Goal: Entertainment & Leisure: Consume media (video, audio)

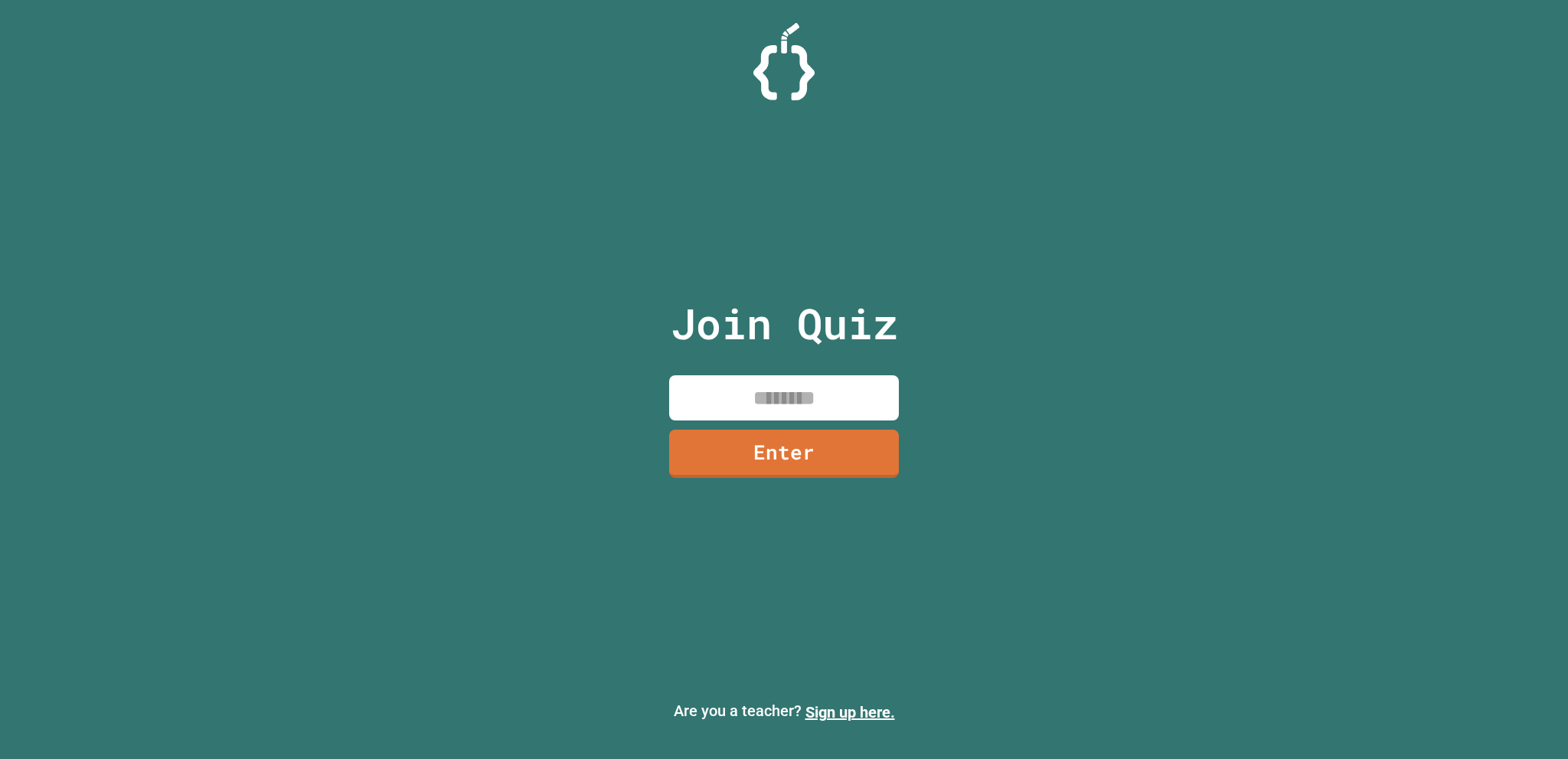
click at [783, 387] on input at bounding box center [784, 397] width 230 height 45
type input "********"
click at [787, 452] on link "Enter" at bounding box center [784, 452] width 227 height 51
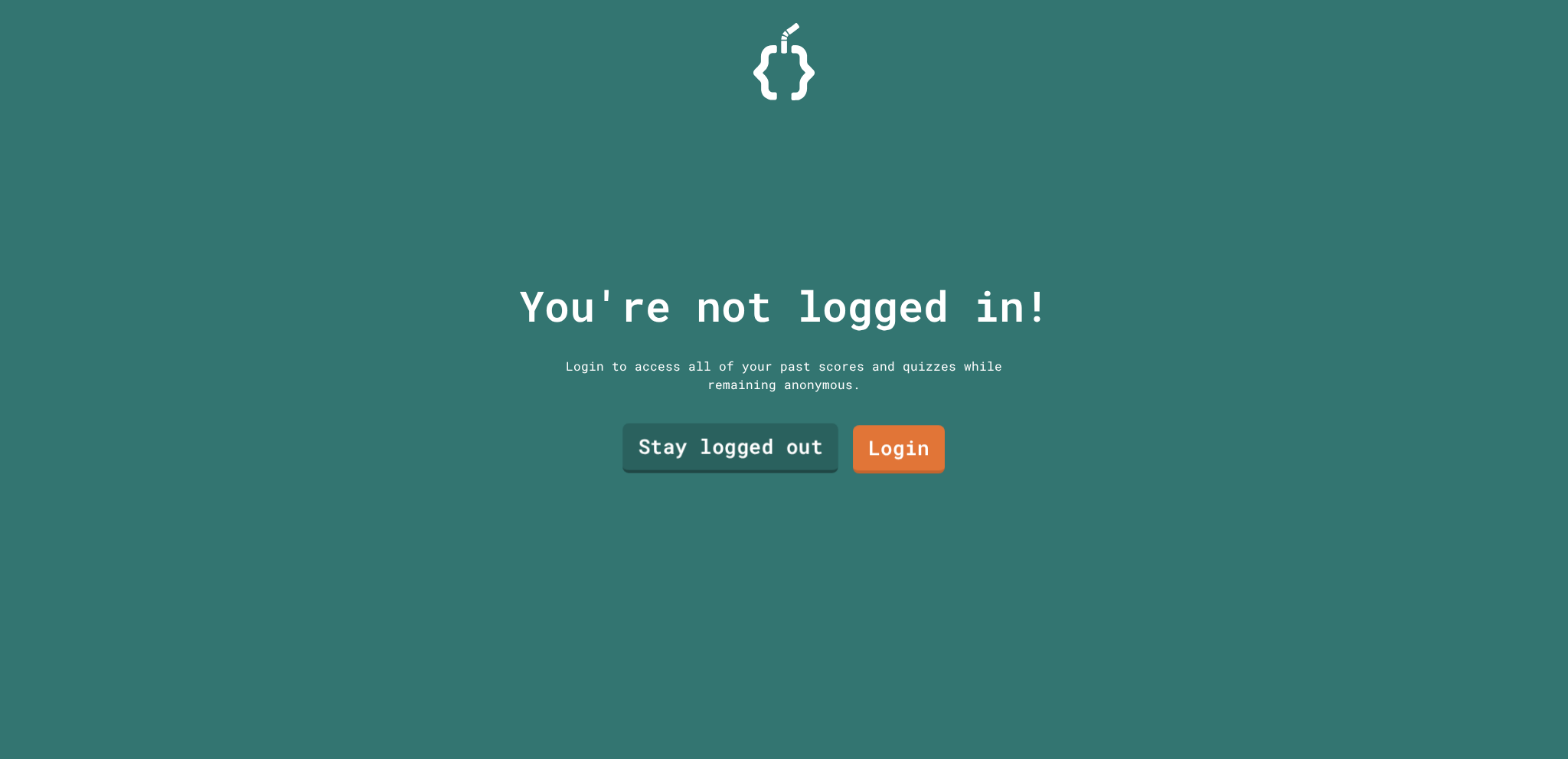
click at [796, 438] on link "Stay logged out" at bounding box center [730, 448] width 216 height 50
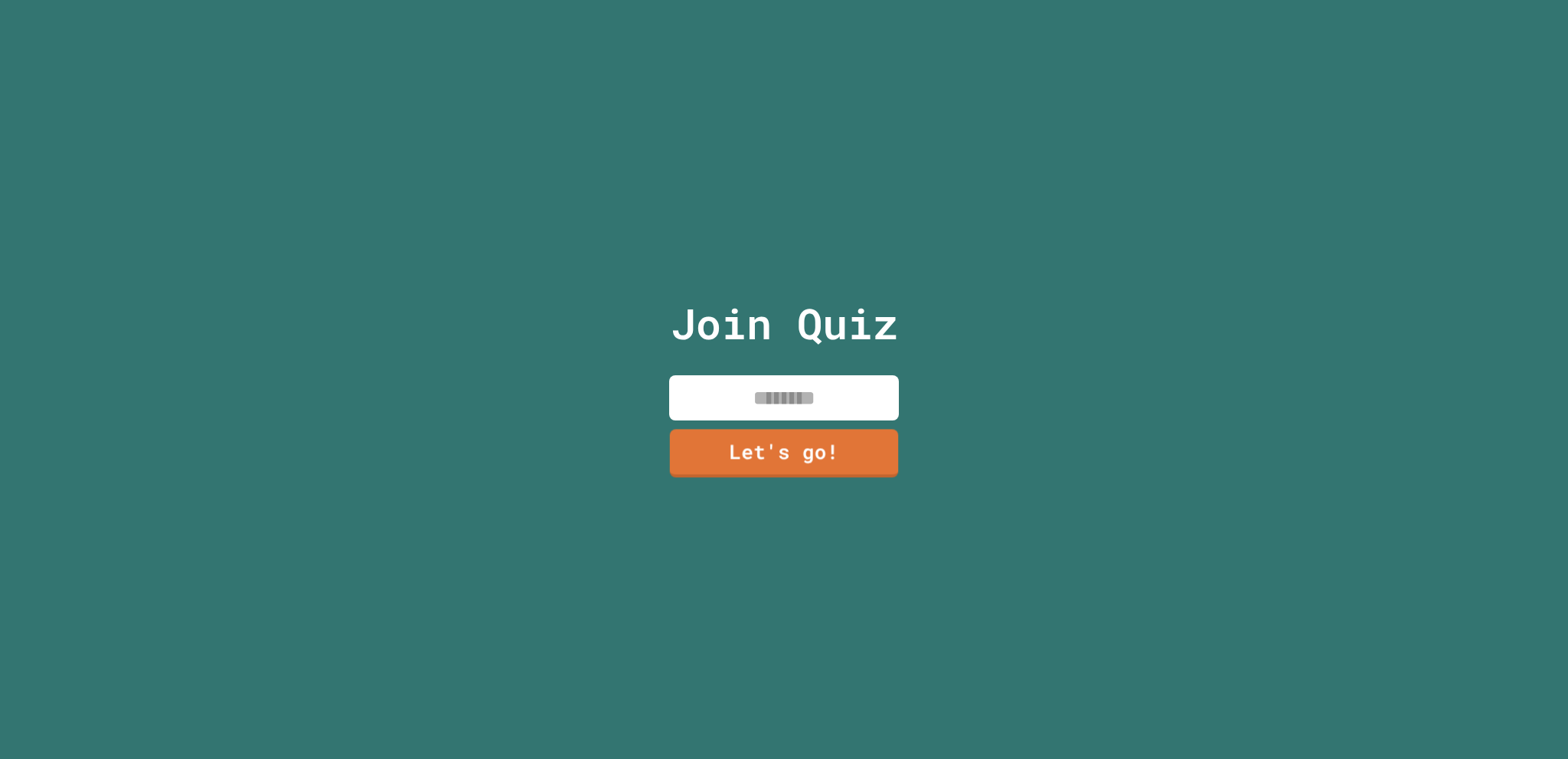
click at [795, 404] on input at bounding box center [784, 397] width 230 height 45
type input "******"
click at [693, 439] on link "Let's go!" at bounding box center [783, 451] width 211 height 51
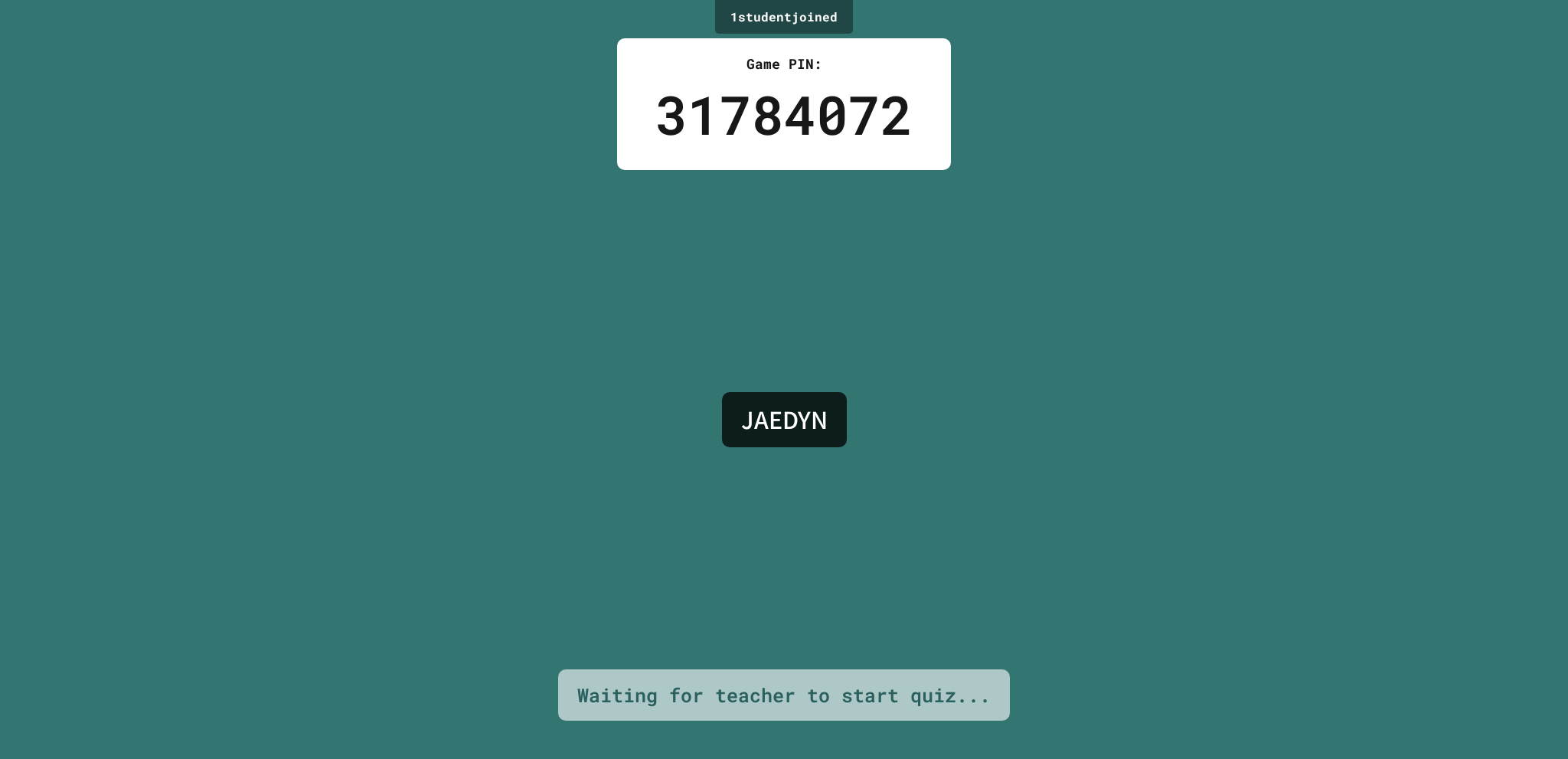
click at [811, 430] on div "JAEDYN" at bounding box center [784, 420] width 125 height 55
drag, startPoint x: 633, startPoint y: 438, endPoint x: 742, endPoint y: 557, distance: 161.4
click at [742, 557] on div "2 student s joined Game PIN: 31784072 JAEDYN DD Waiting for teacher to start qu…" at bounding box center [784, 379] width 1568 height 759
click at [742, 557] on div "JAEDYN DD" at bounding box center [784, 420] width 226 height 500
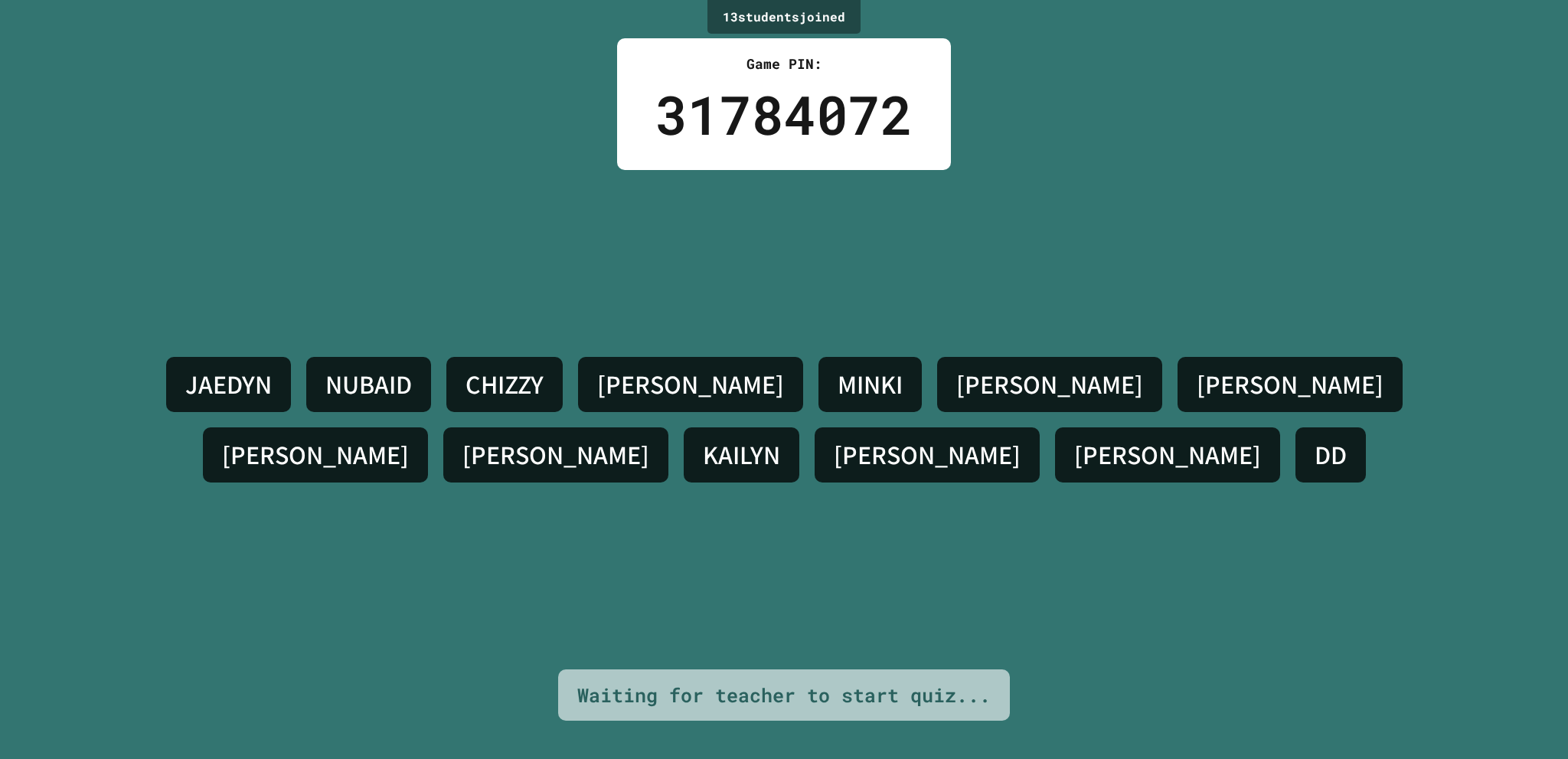
click at [769, 143] on div "31784072" at bounding box center [784, 114] width 258 height 81
click at [764, 143] on div "31784072" at bounding box center [784, 114] width 258 height 81
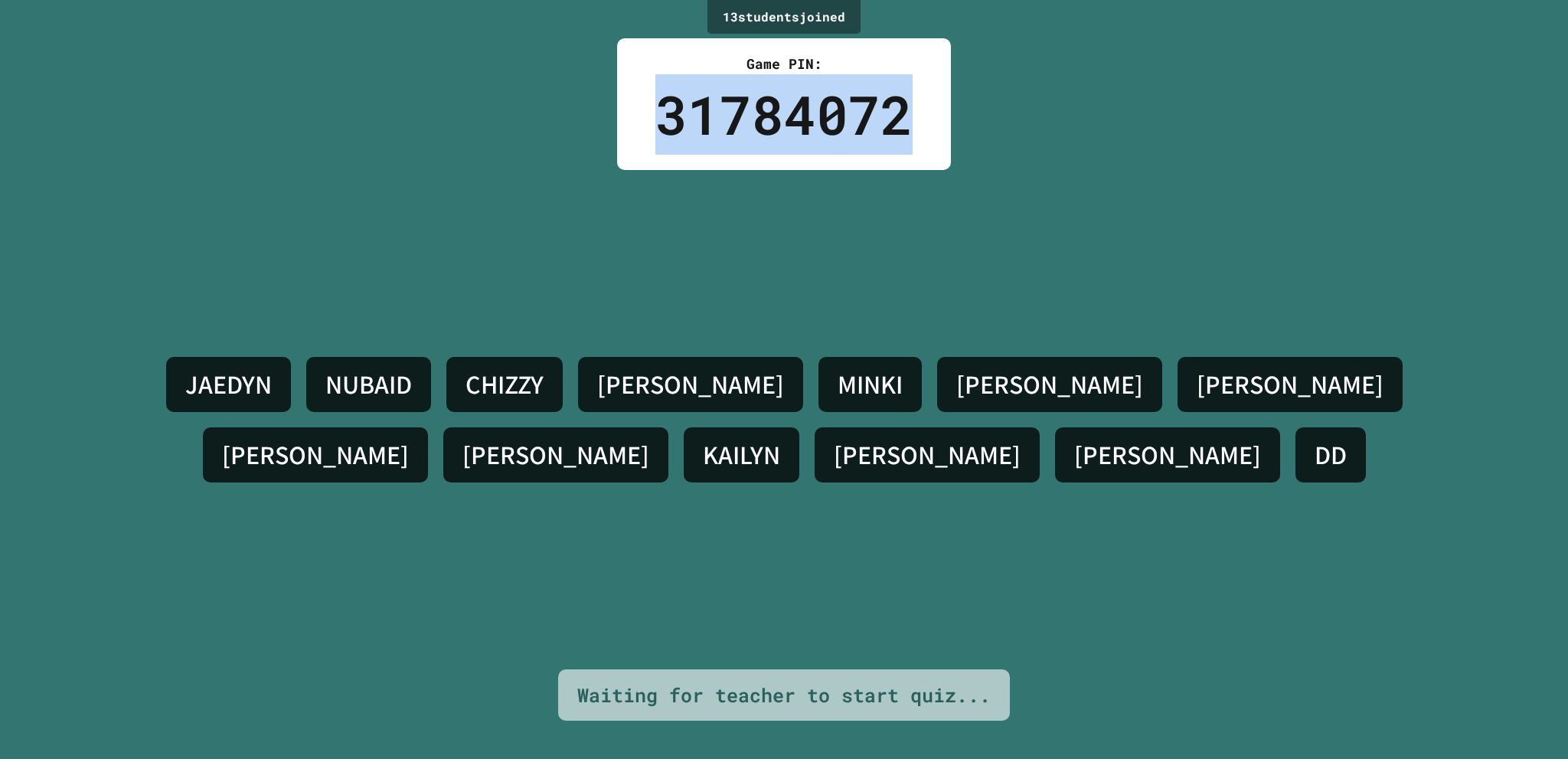
click at [764, 143] on div "31784072" at bounding box center [784, 114] width 258 height 81
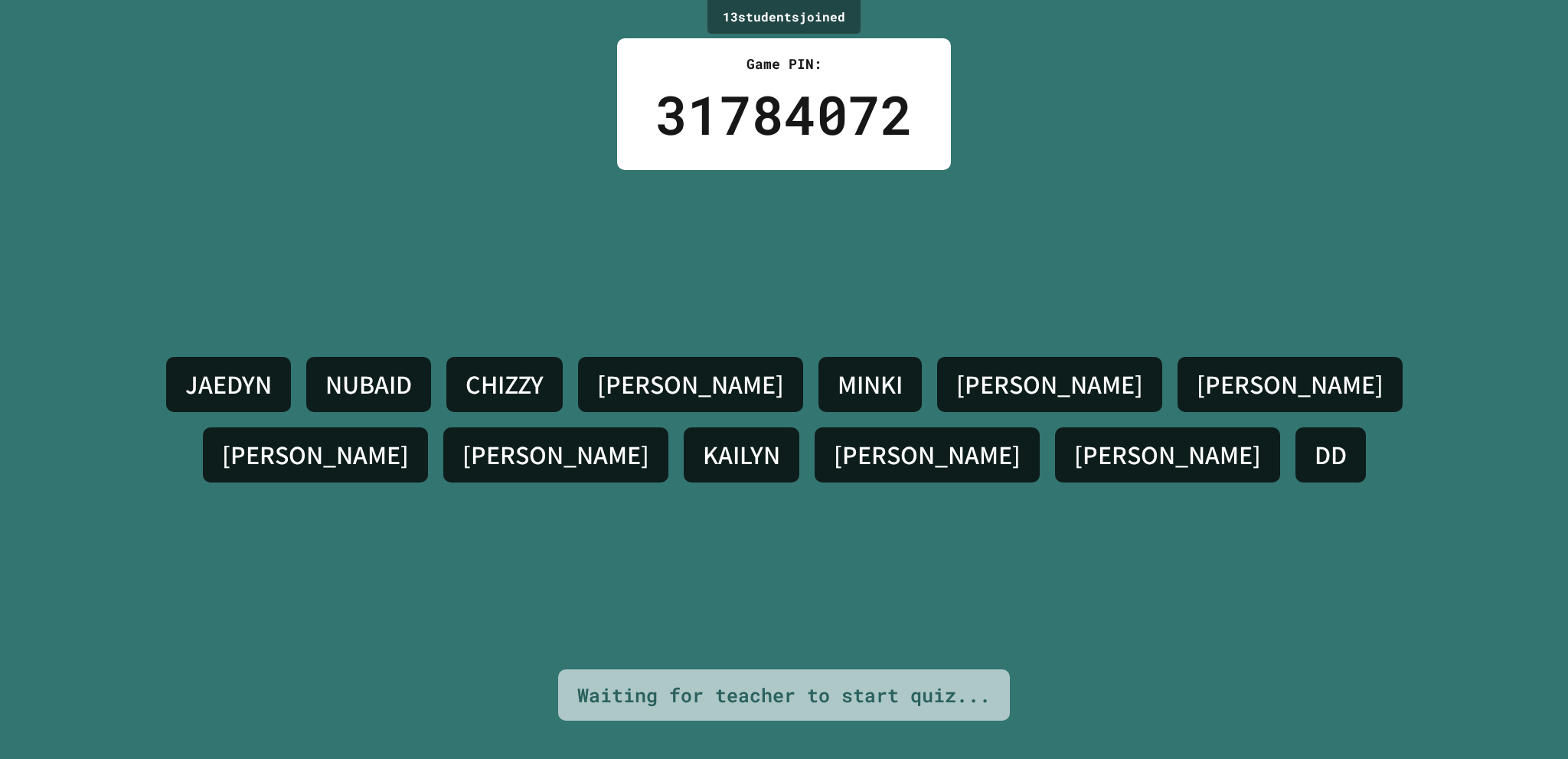
click at [406, 311] on div "JAEDYN NUBAID [PERSON_NAME] [DATE][PERSON_NAME] [PERSON_NAME] [PERSON_NAME] DD" at bounding box center [784, 420] width 1491 height 500
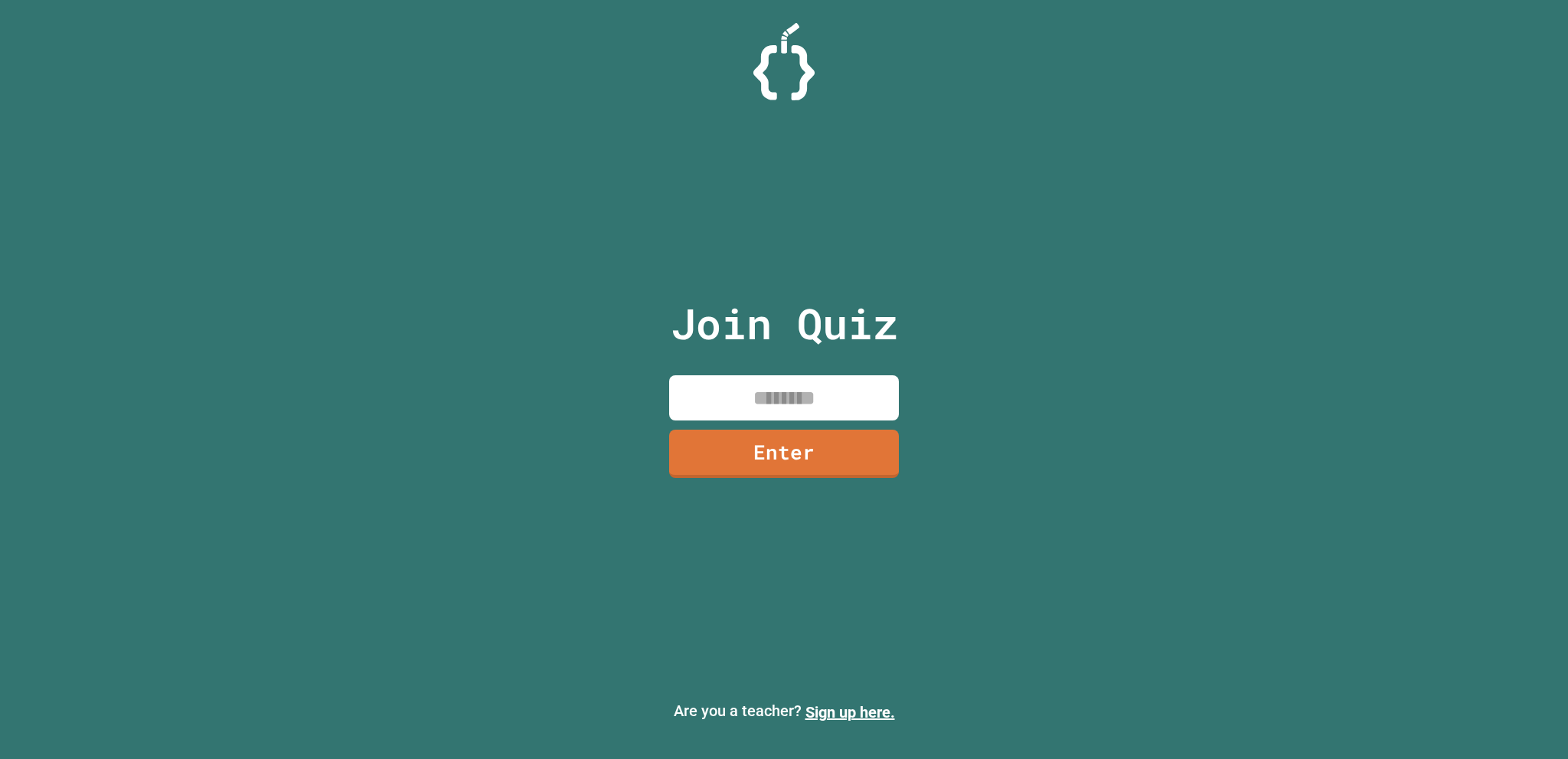
click at [859, 402] on input at bounding box center [784, 397] width 230 height 45
type input "********"
click at [833, 464] on link "Enter" at bounding box center [784, 452] width 222 height 51
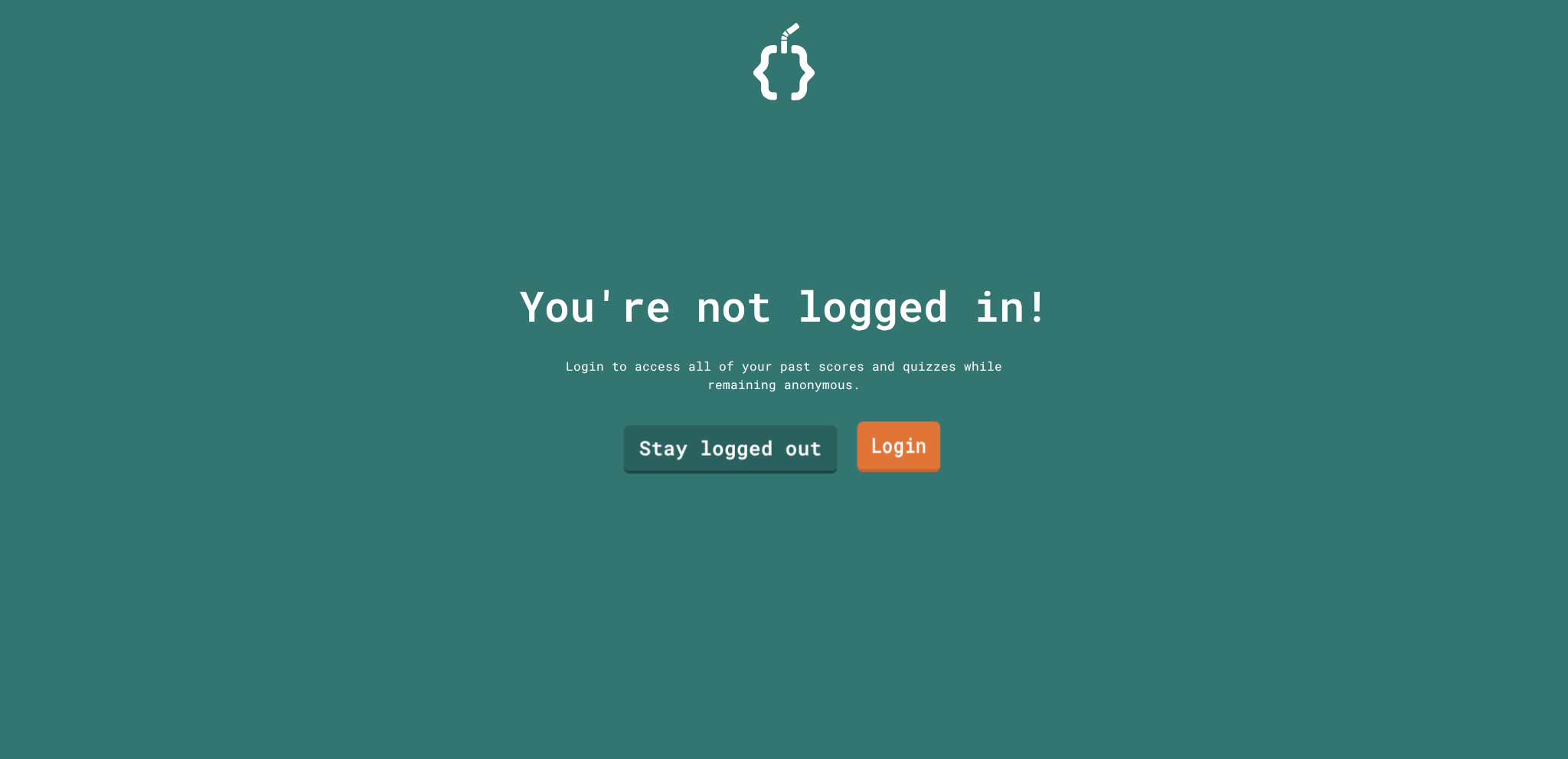
click at [868, 456] on link "Login" at bounding box center [899, 448] width 83 height 51
click at [799, 428] on link "Stay logged out" at bounding box center [730, 448] width 213 height 51
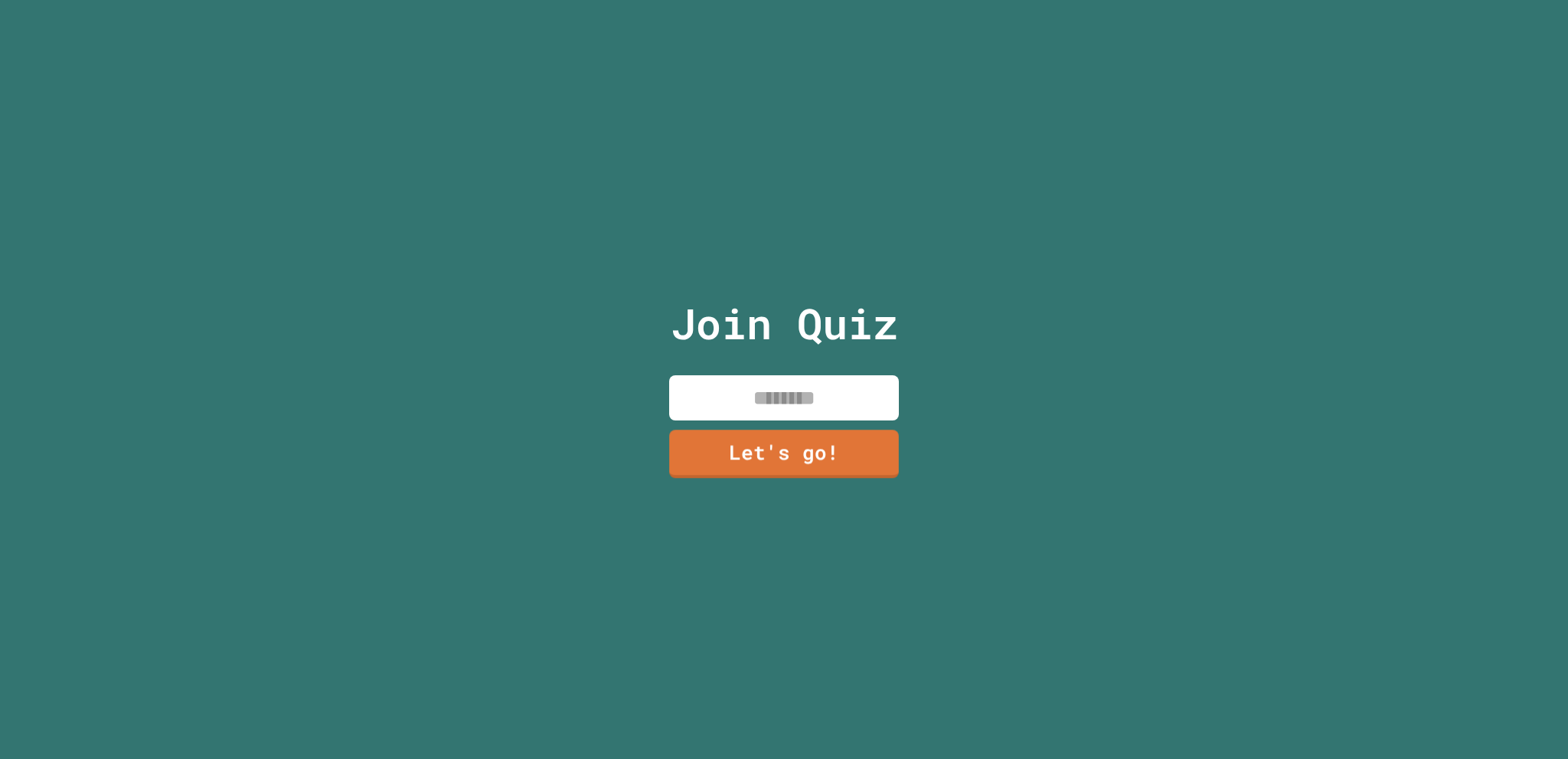
click at [799, 380] on input at bounding box center [784, 397] width 230 height 45
type input "******"
click at [836, 469] on link "Let's go!" at bounding box center [783, 451] width 209 height 51
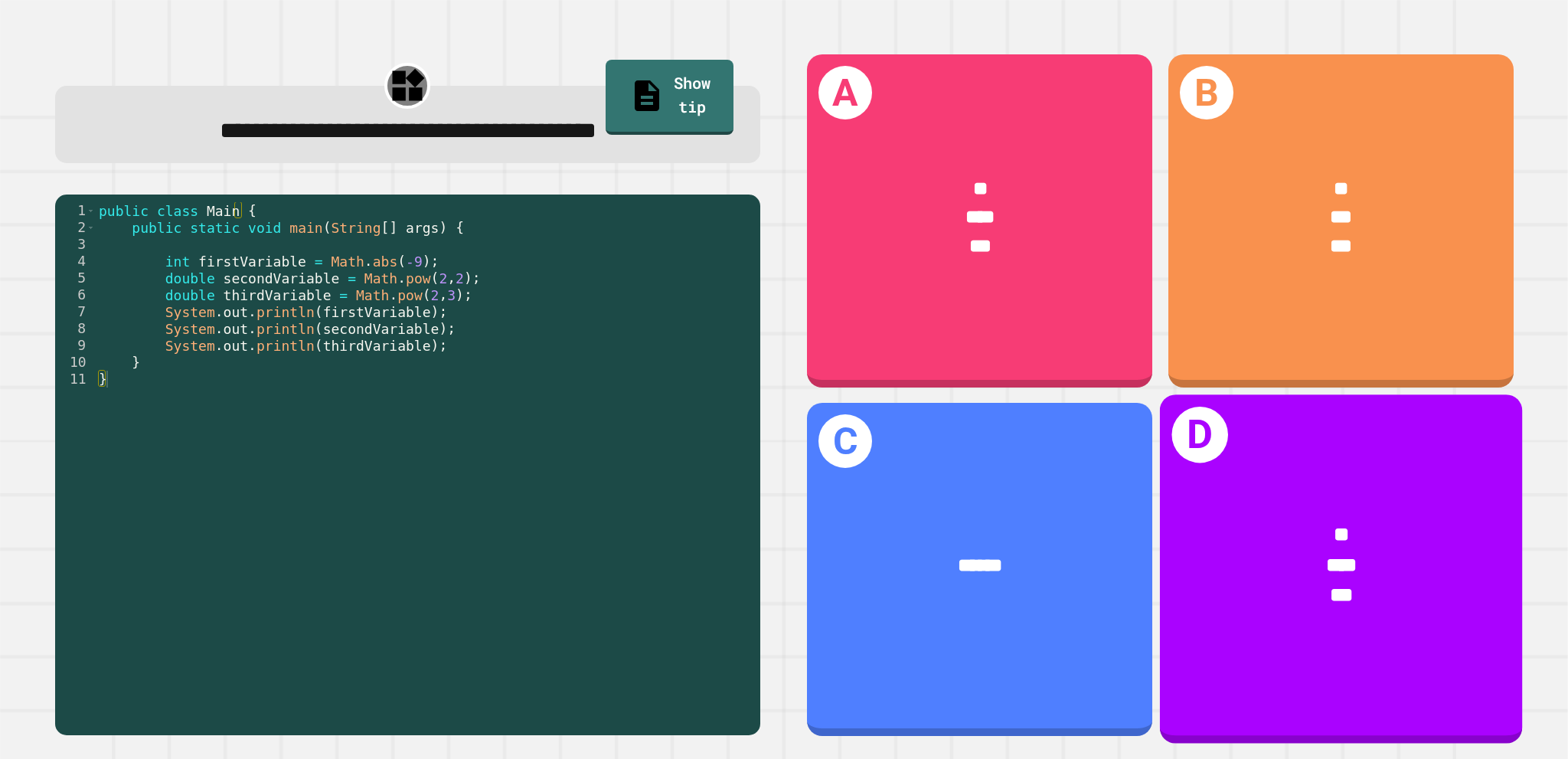
click at [1257, 486] on div "* *** ***" at bounding box center [1341, 565] width 362 height 170
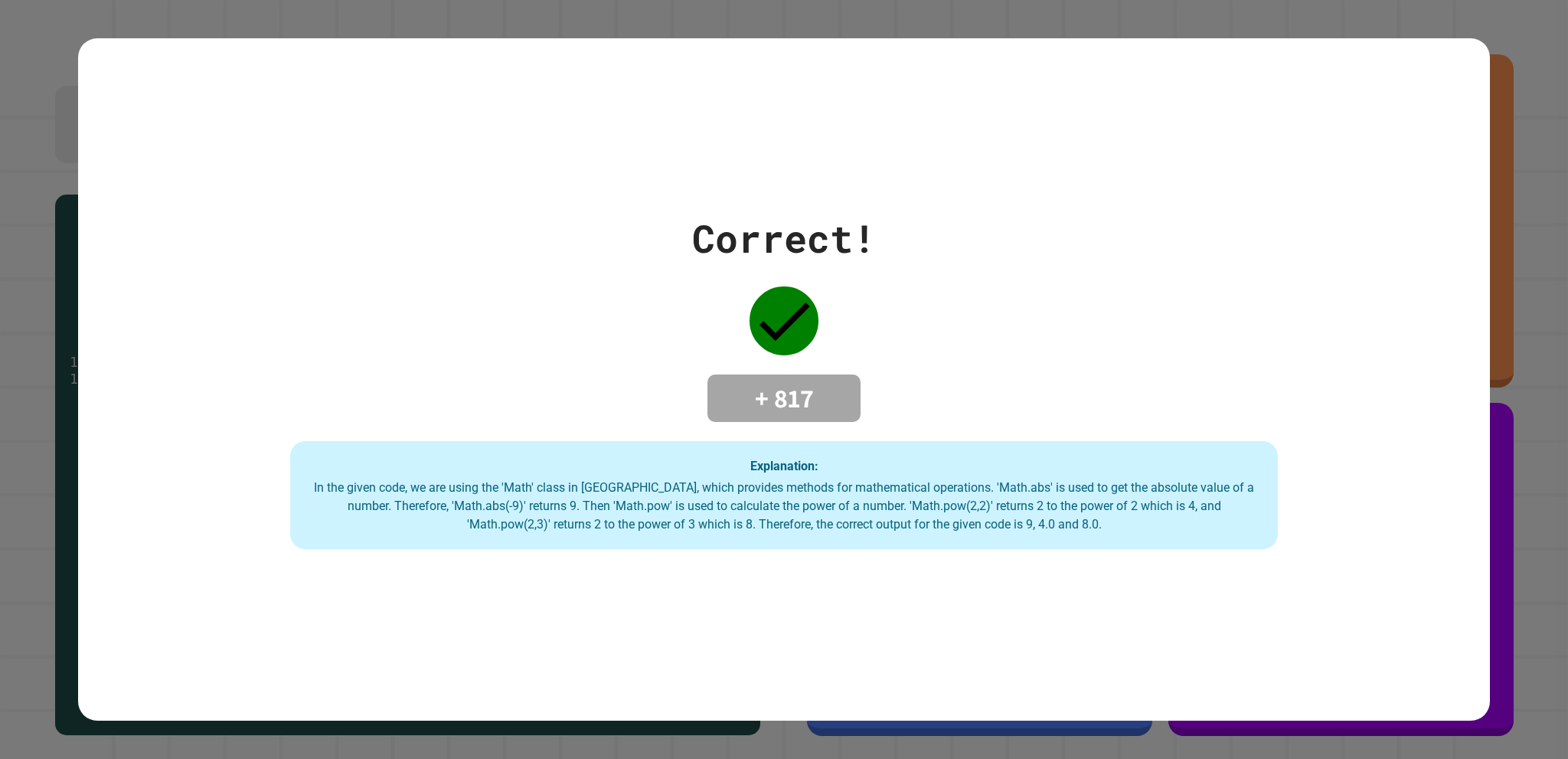
click at [1156, 210] on div "Correct! + 817 Explanation: In the given code, we are using the 'Math' class in…" at bounding box center [784, 379] width 1412 height 340
click at [769, 403] on h4 "+ 817" at bounding box center [784, 398] width 122 height 32
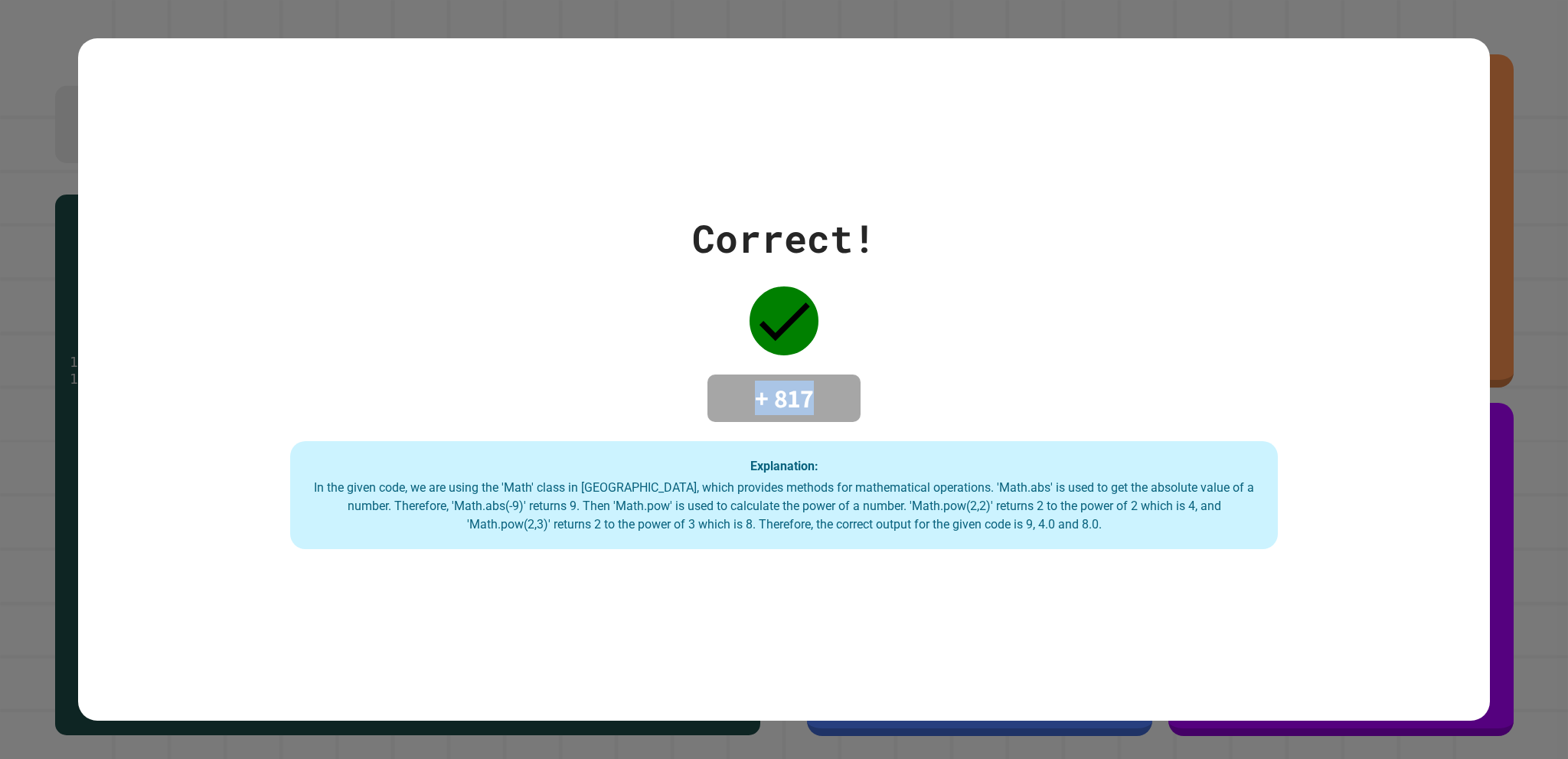
click at [769, 403] on h4 "+ 817" at bounding box center [784, 398] width 122 height 32
click at [804, 513] on div "In the given code, we are using the 'Math' class in [GEOGRAPHIC_DATA], which pr…" at bounding box center [784, 506] width 958 height 55
click at [634, 382] on div "Correct! + 817 Explanation: In the given code, we are using the 'Math' class in…" at bounding box center [784, 379] width 1412 height 340
click at [643, 379] on div "Correct! + 817 Explanation: In the given code, we are using the 'Math' class in…" at bounding box center [784, 379] width 1412 height 340
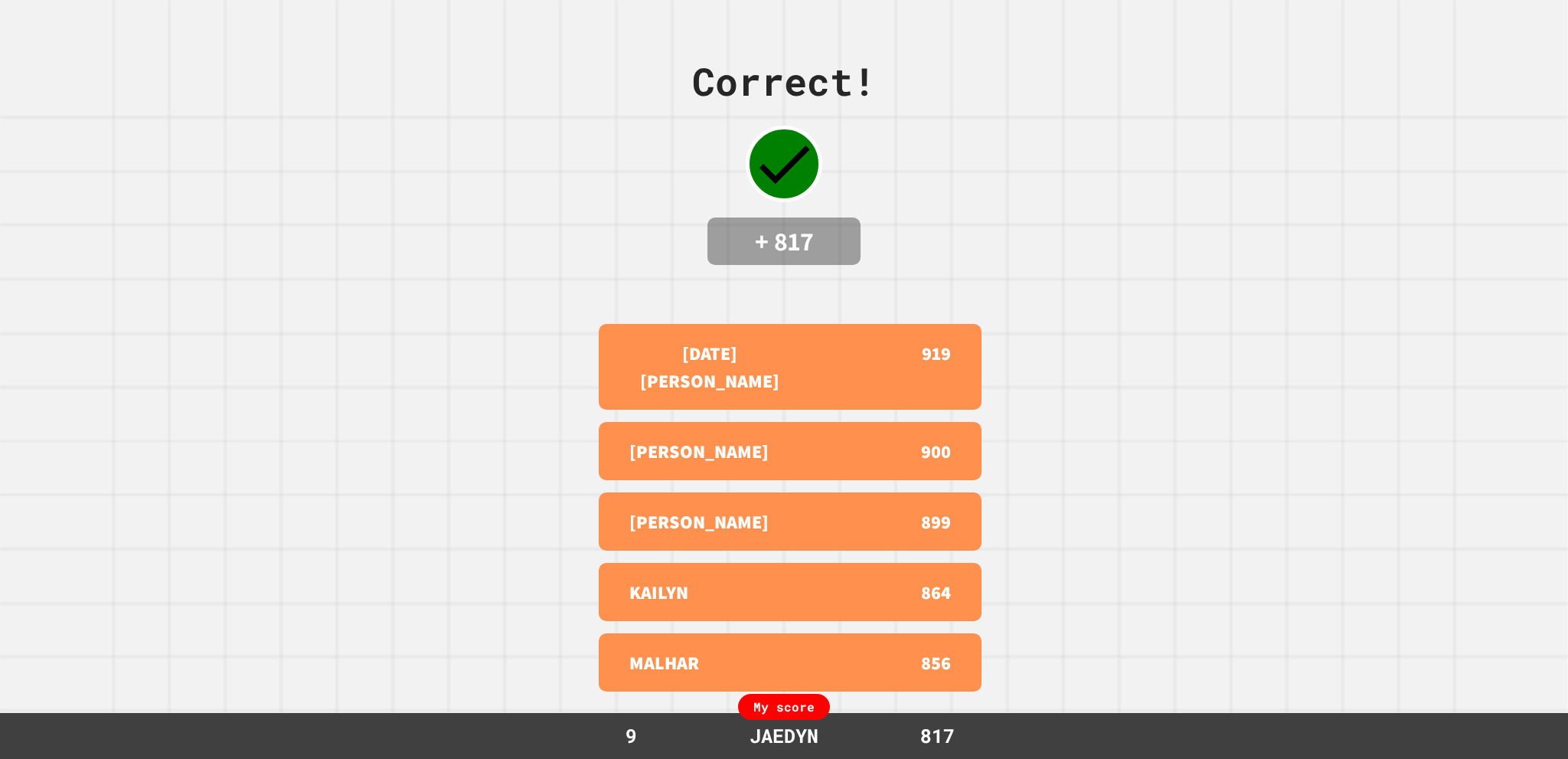
click at [1139, 450] on div "Correct! + 817 [DATE][PERSON_NAME] 919 AIDEN 900 [PERSON_NAME] 899 KAILYN 864 M…" at bounding box center [784, 379] width 1568 height 759
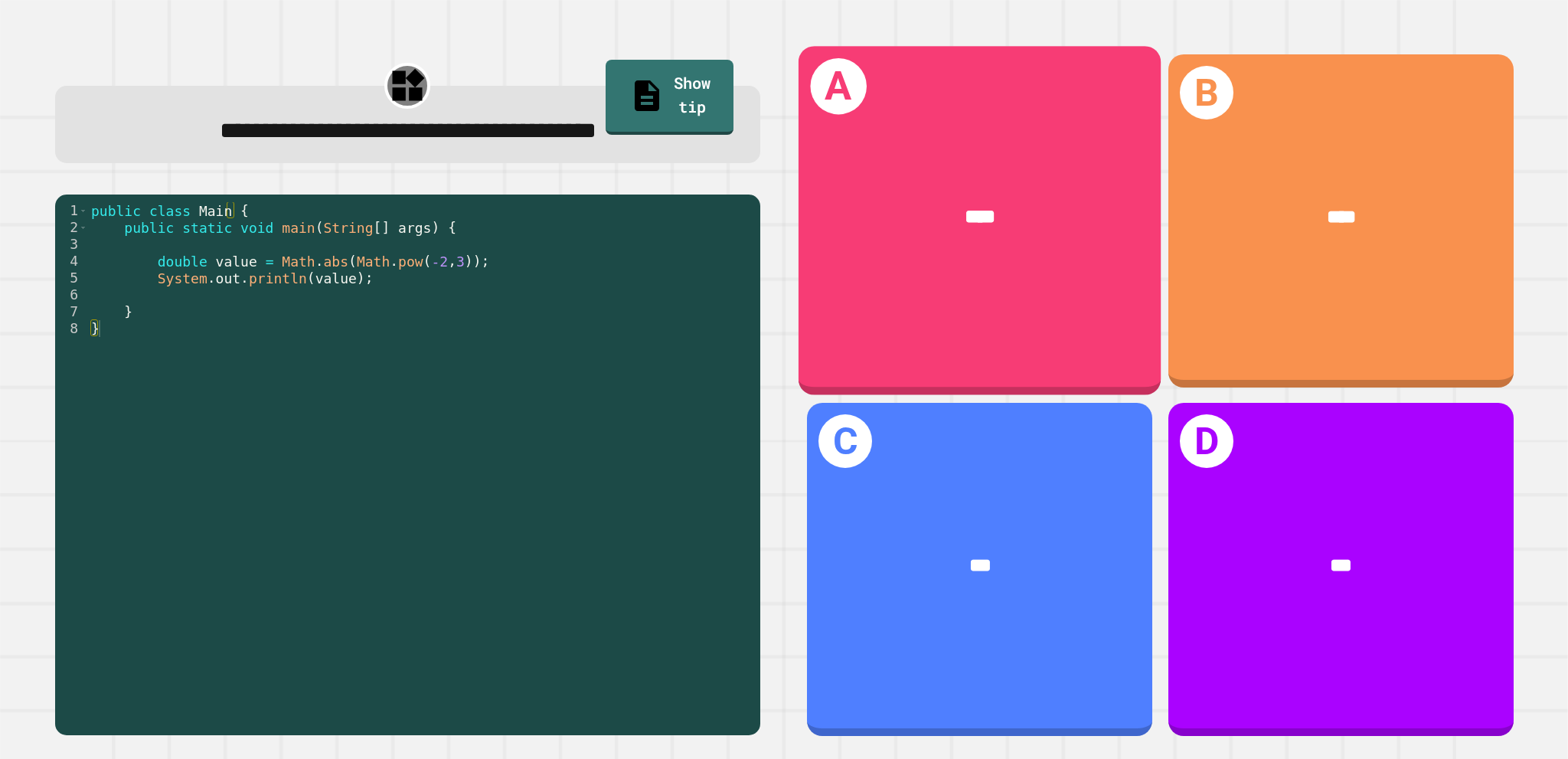
click at [944, 289] on div "A ****" at bounding box center [980, 221] width 362 height 349
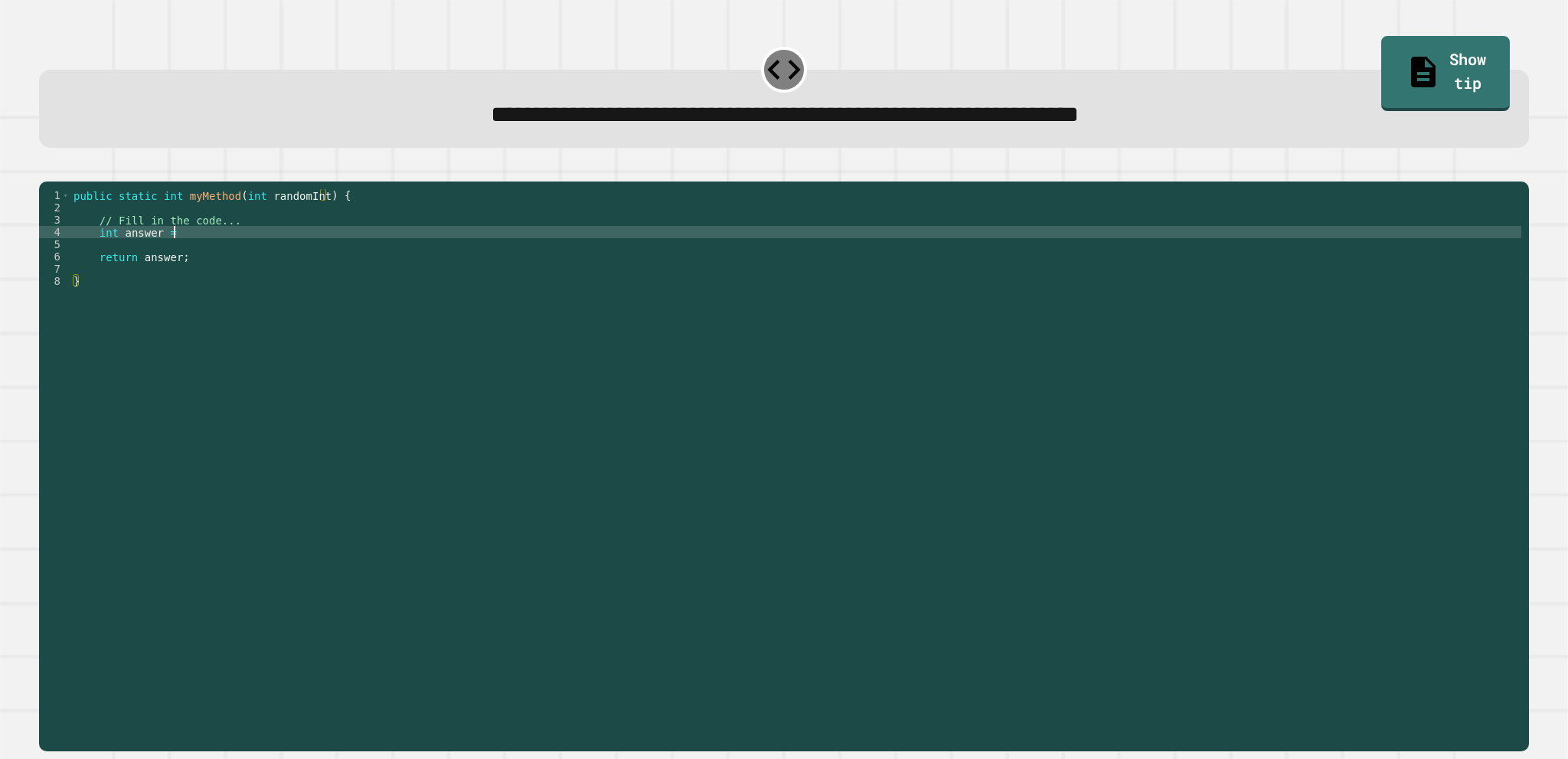
click at [183, 251] on div "public static int myMethod ( int randomInt ) { // Fill in the code... int answe…" at bounding box center [795, 446] width 1451 height 514
type textarea "**********"
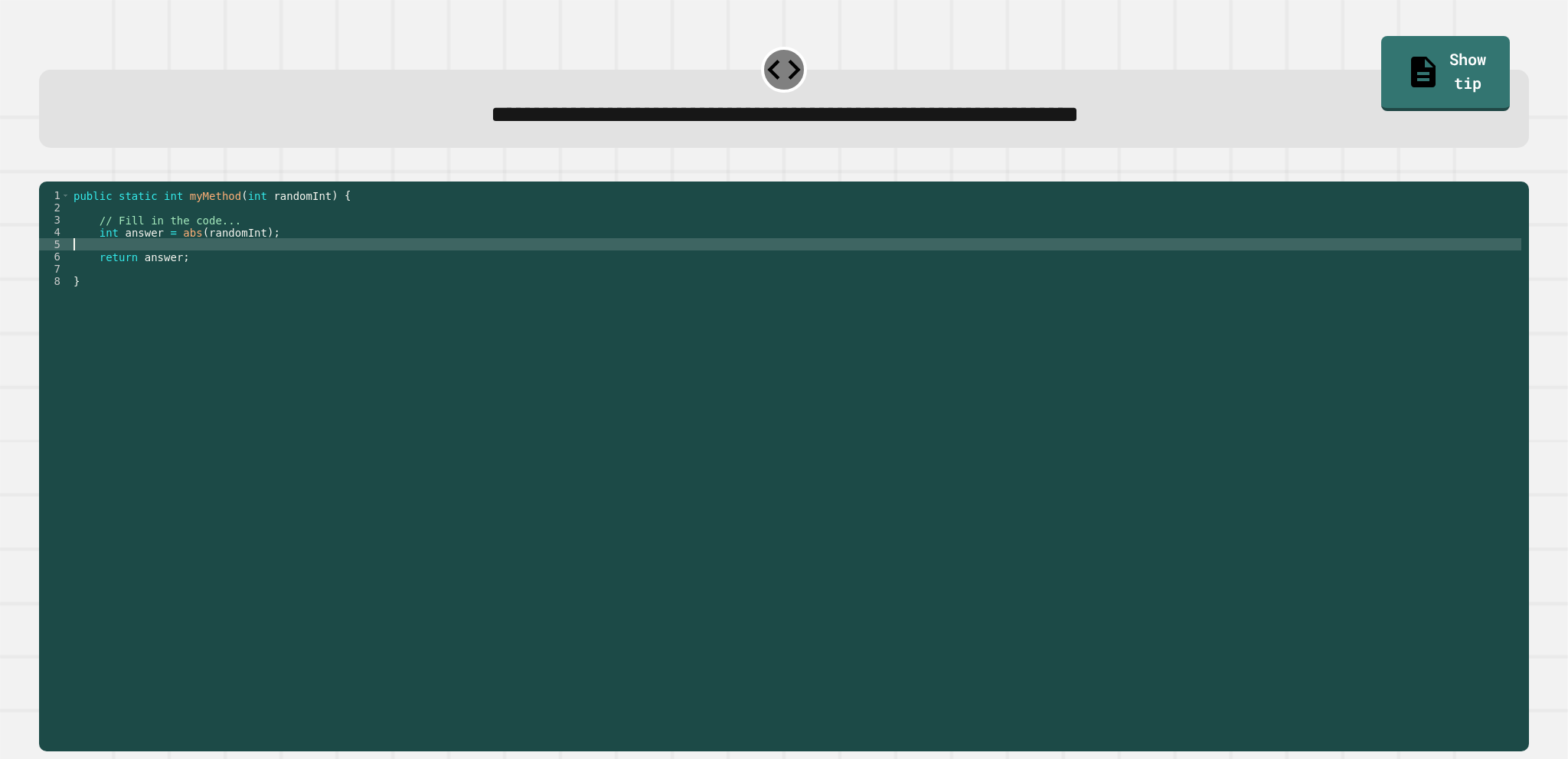
click at [174, 272] on div "public static int myMethod ( int randomInt ) { // Fill in the code... int answe…" at bounding box center [795, 446] width 1451 height 514
click at [192, 297] on div "public static int myMethod ( int randomInt ) { // Fill in the code... int answe…" at bounding box center [795, 446] width 1451 height 514
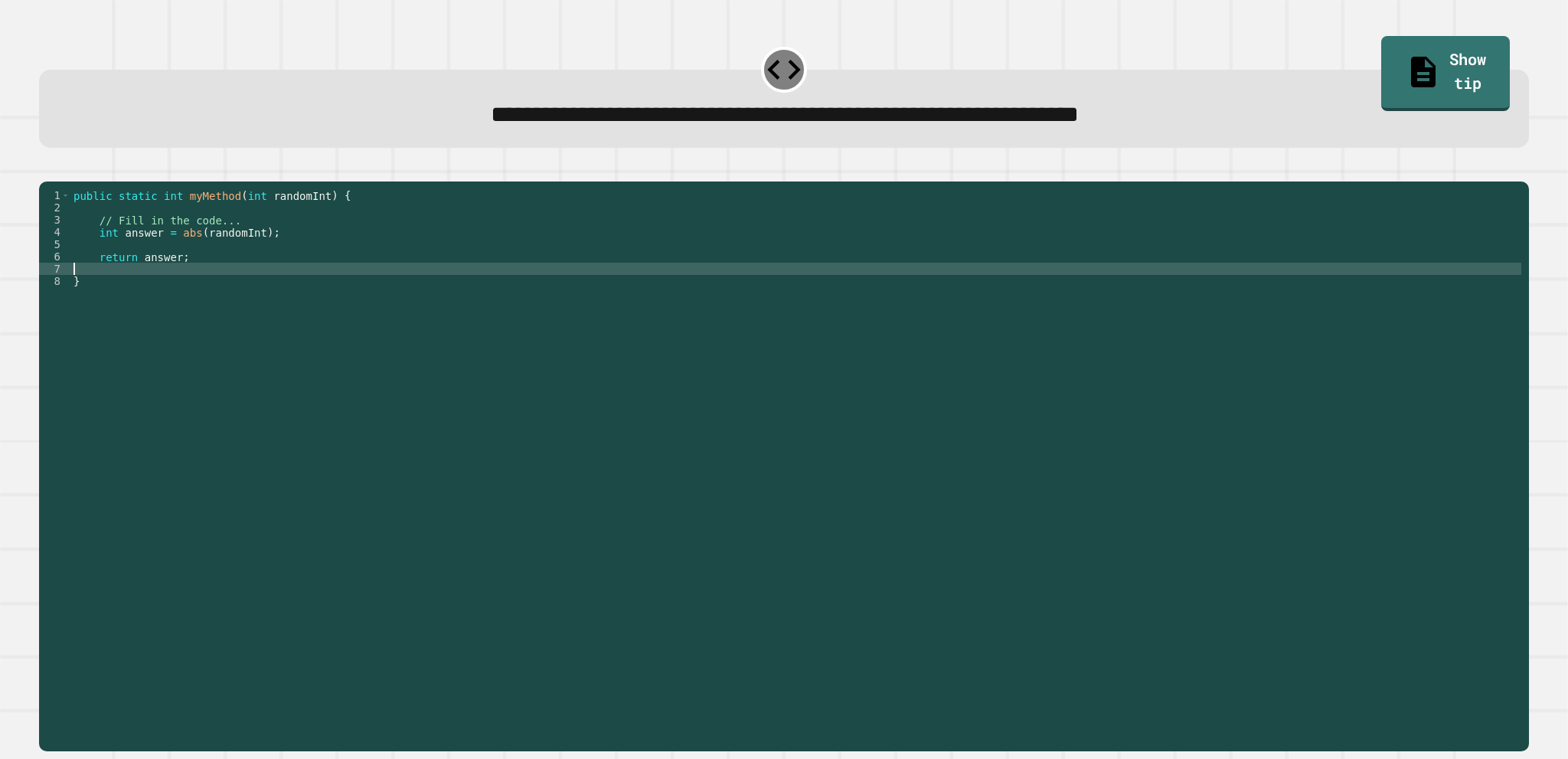
click at [46, 170] on icon "button" at bounding box center [46, 170] width 0 height 0
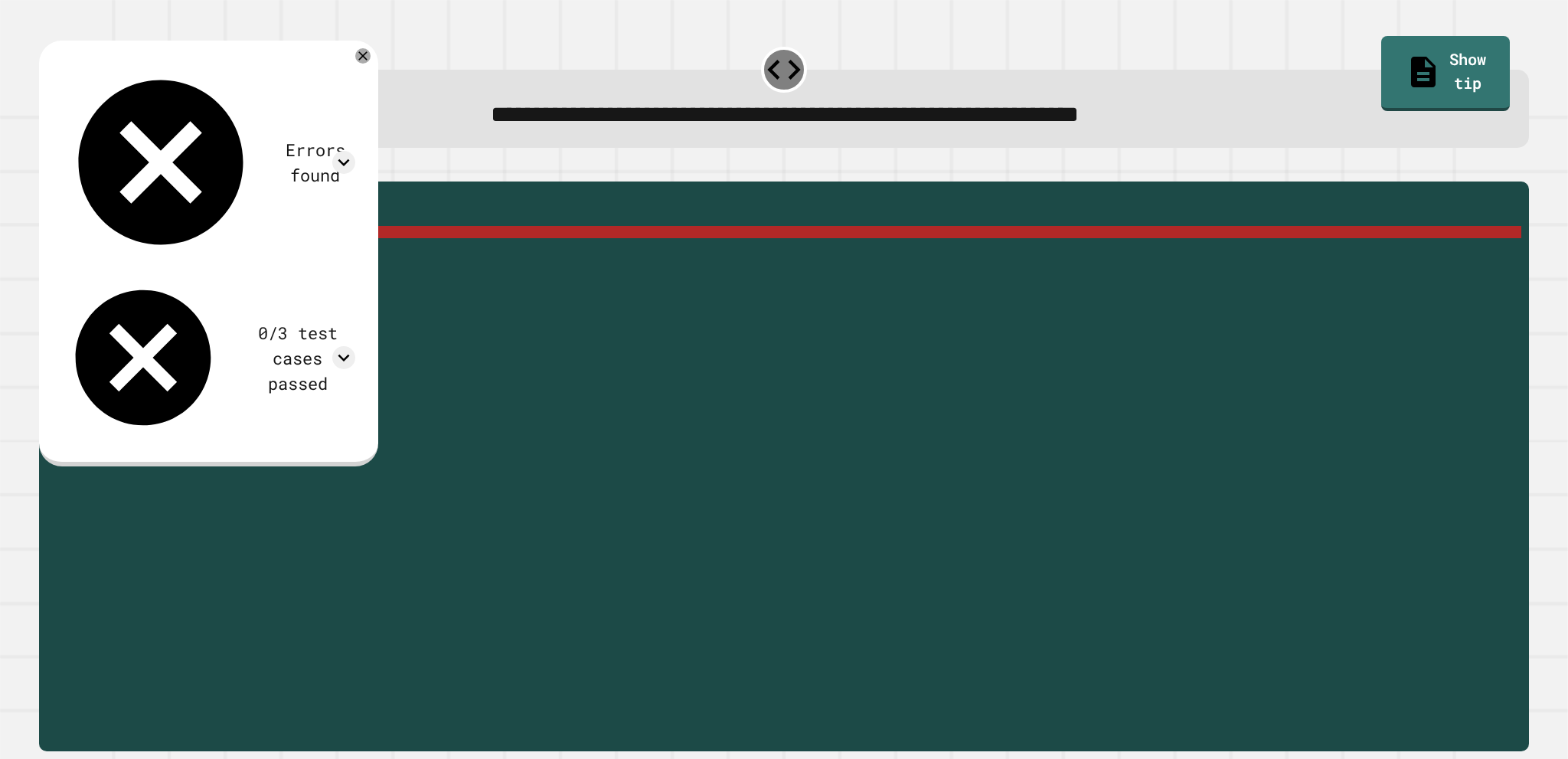
click at [192, 258] on div "public static int myMethod ( int randomInt ) { // Fill in the code... int answe…" at bounding box center [795, 446] width 1451 height 514
click at [93, 176] on icon "button" at bounding box center [86, 178] width 12 height 12
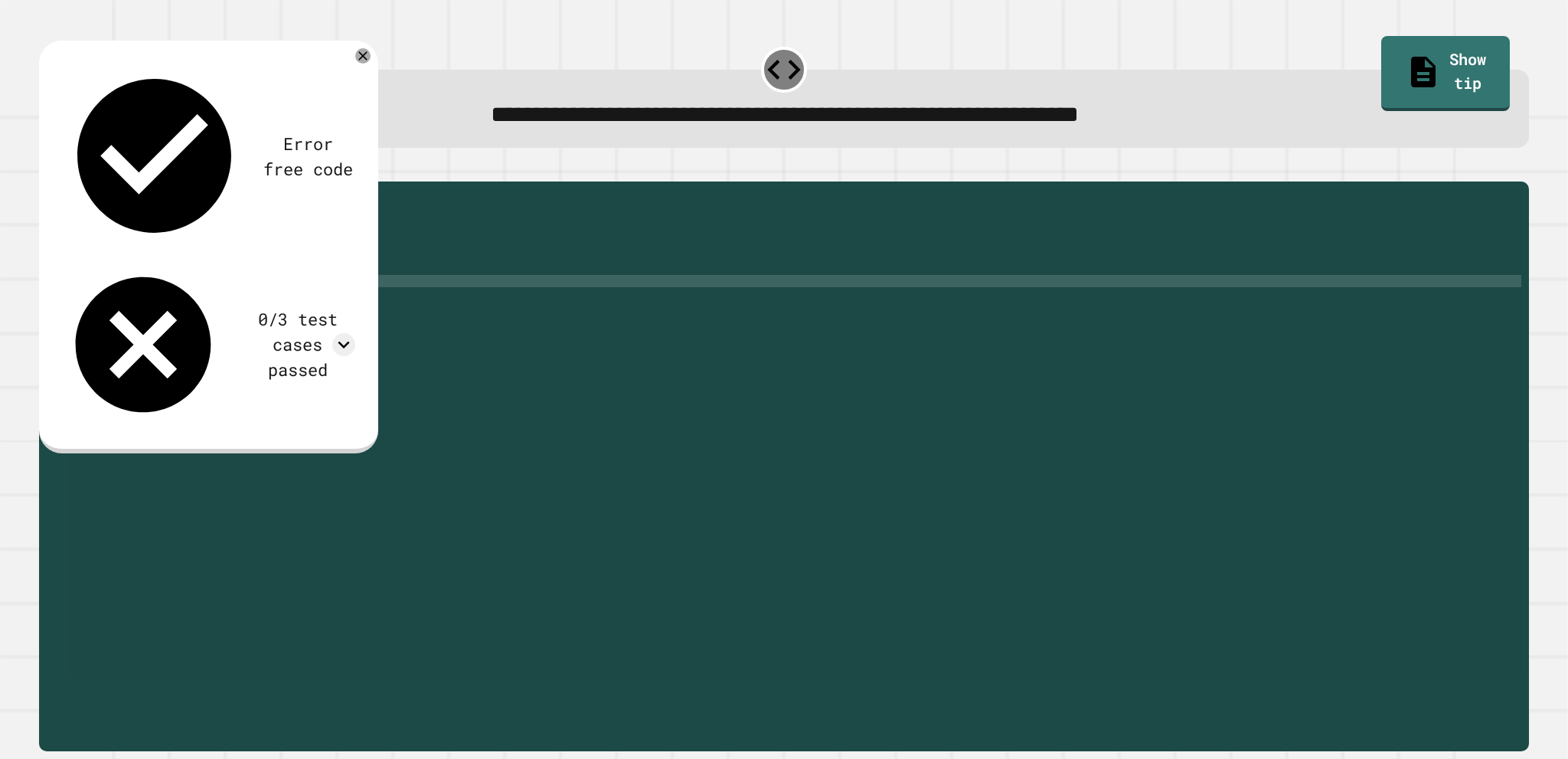
click at [198, 263] on div "public static int myMethod ( int randomInt ) { // Fill in the code... int answe…" at bounding box center [795, 434] width 1451 height 490
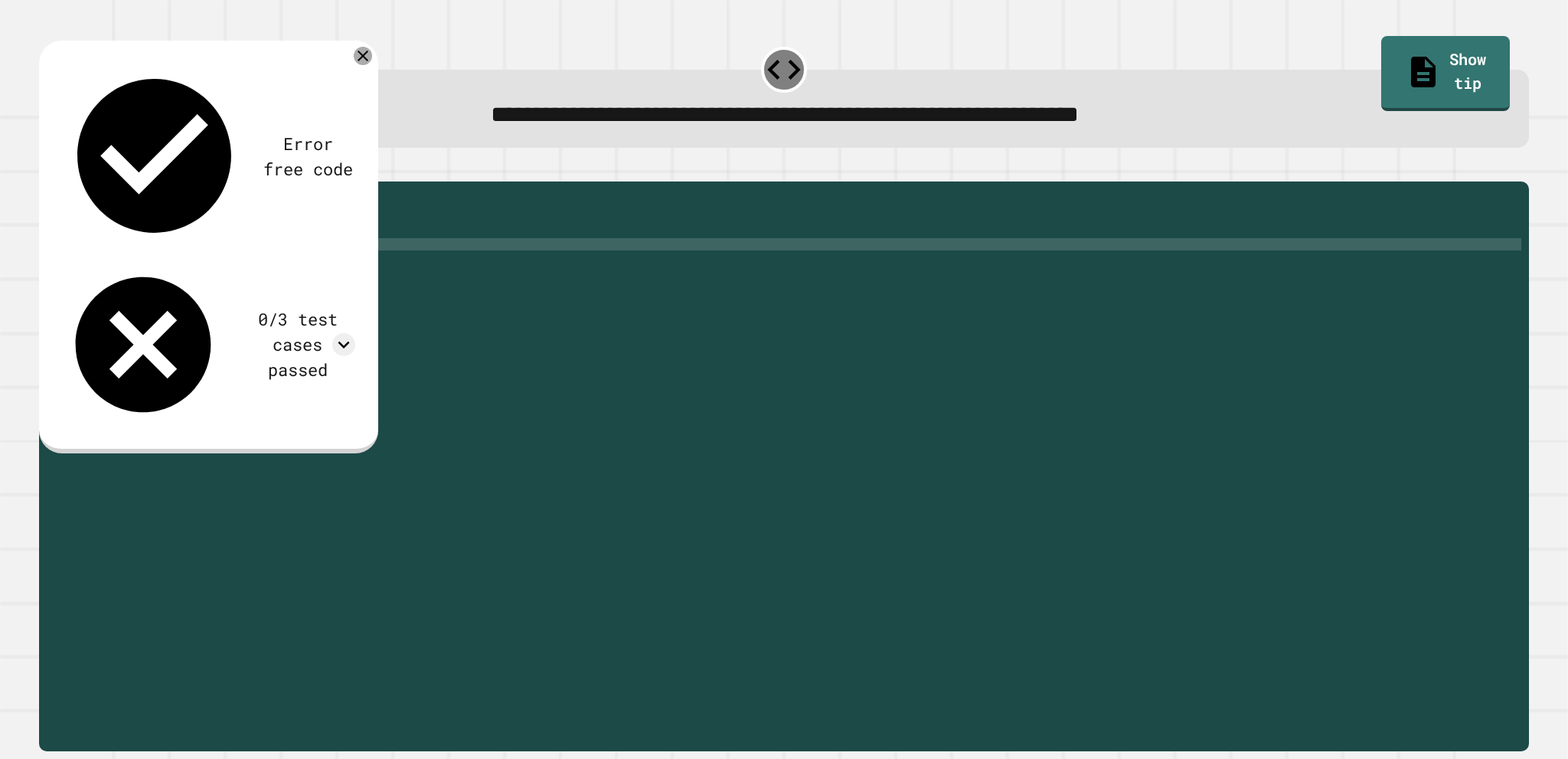
click at [372, 58] on icon at bounding box center [363, 55] width 19 height 19
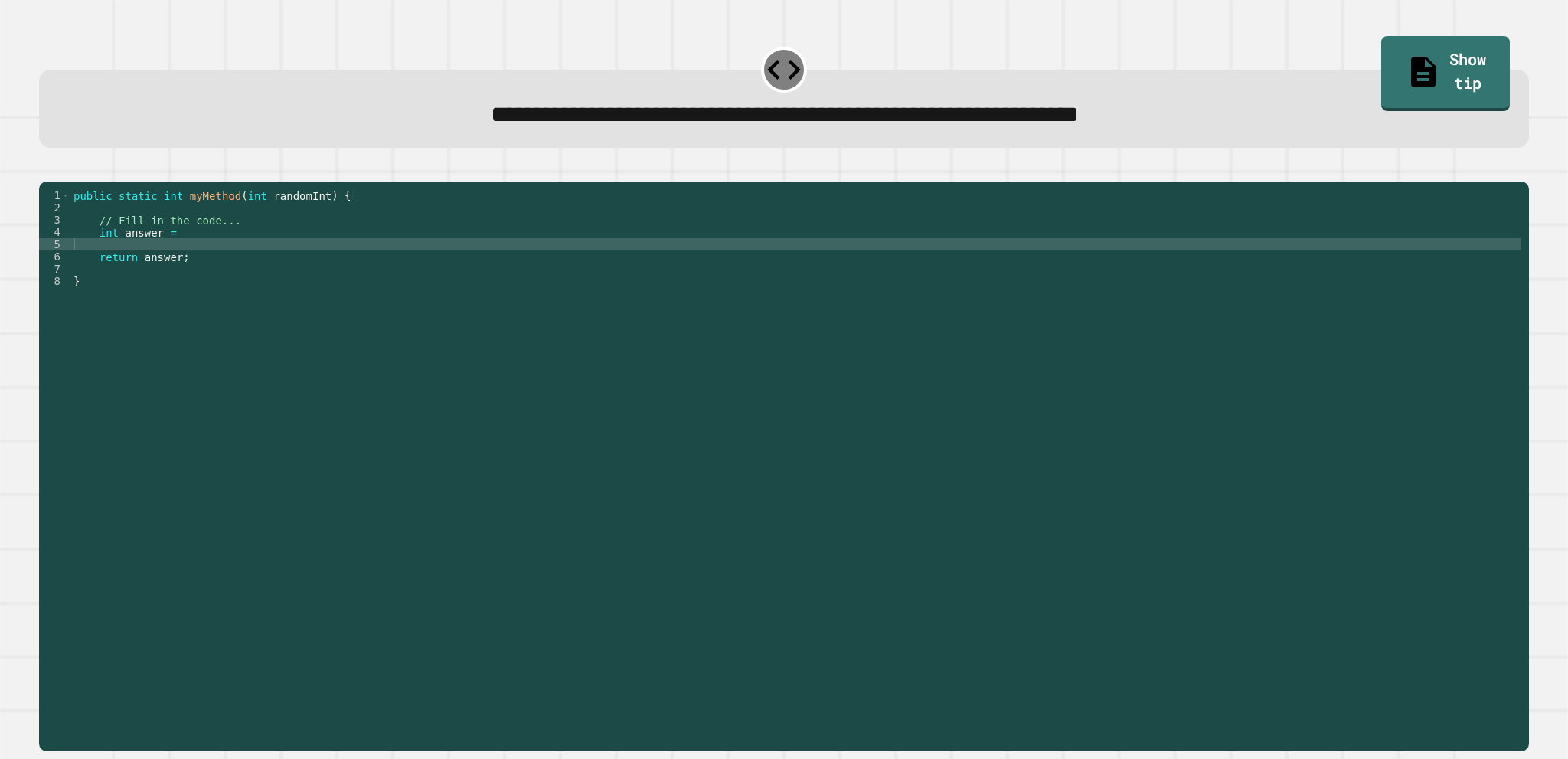
click at [315, 235] on div "public static int myMethod ( int randomInt ) { // Fill in the code... int answe…" at bounding box center [795, 446] width 1451 height 514
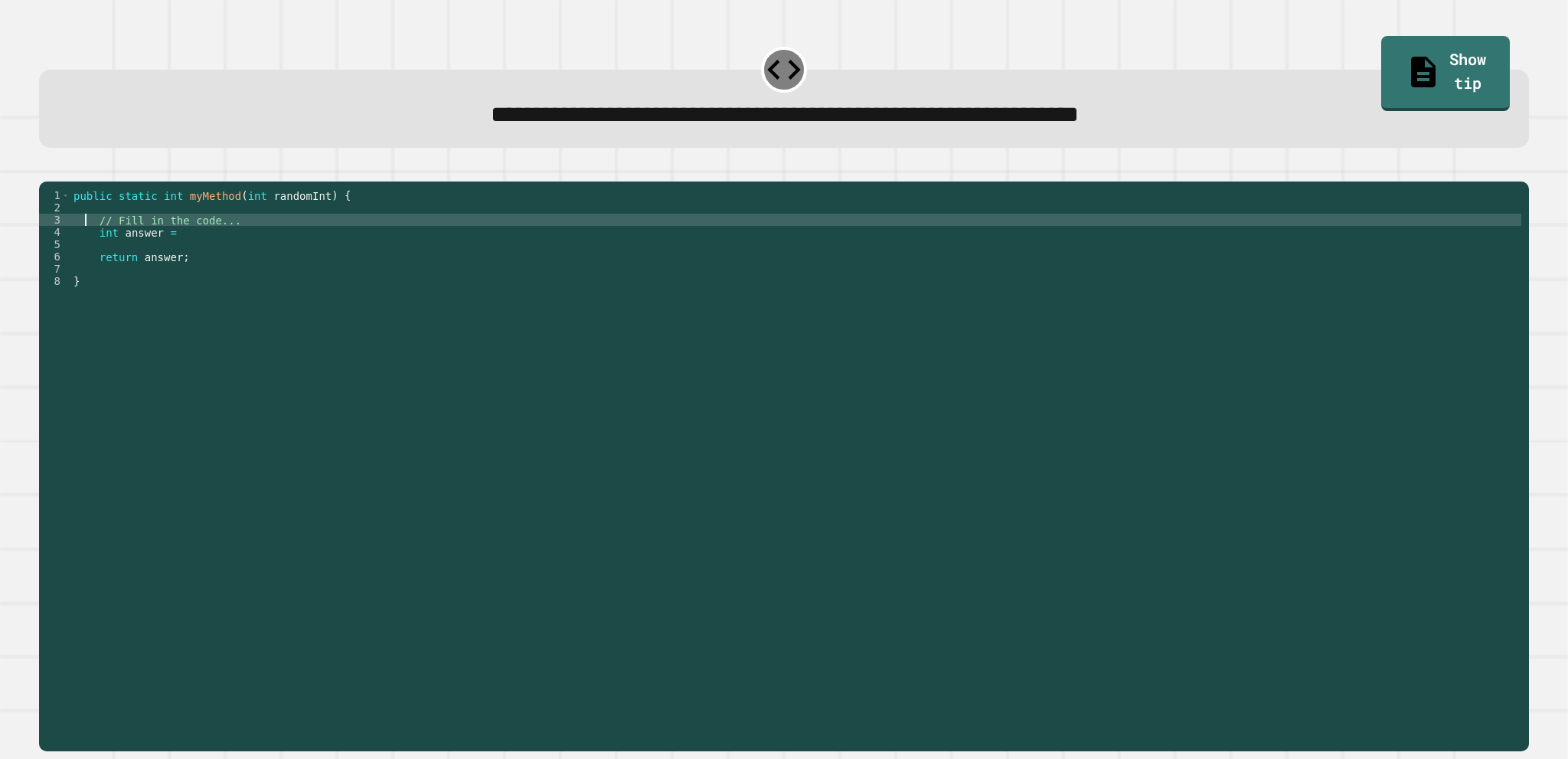
type textarea "**********"
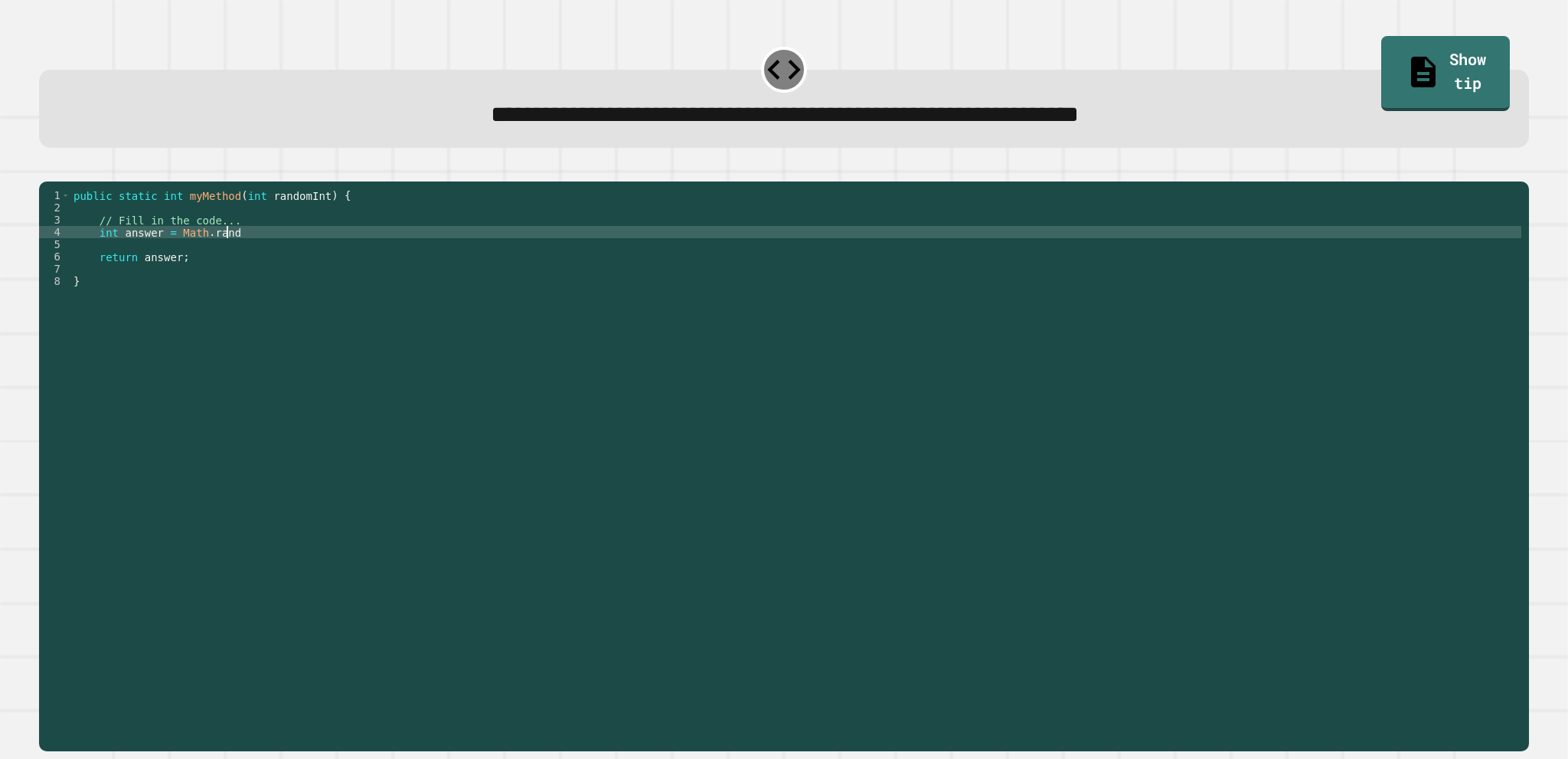
scroll to position [0, 11]
type textarea "**********"
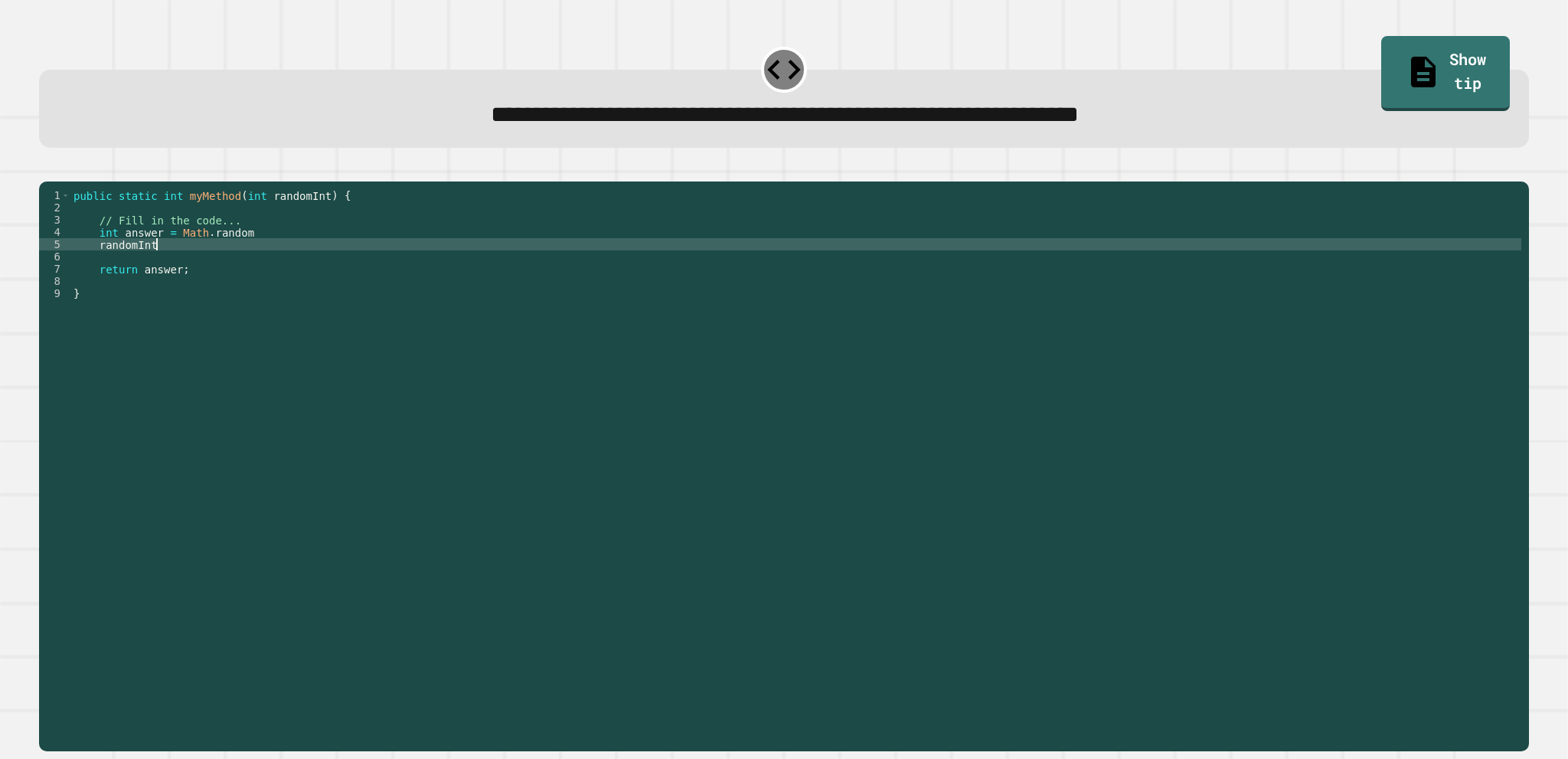
scroll to position [0, 2]
type textarea "*"
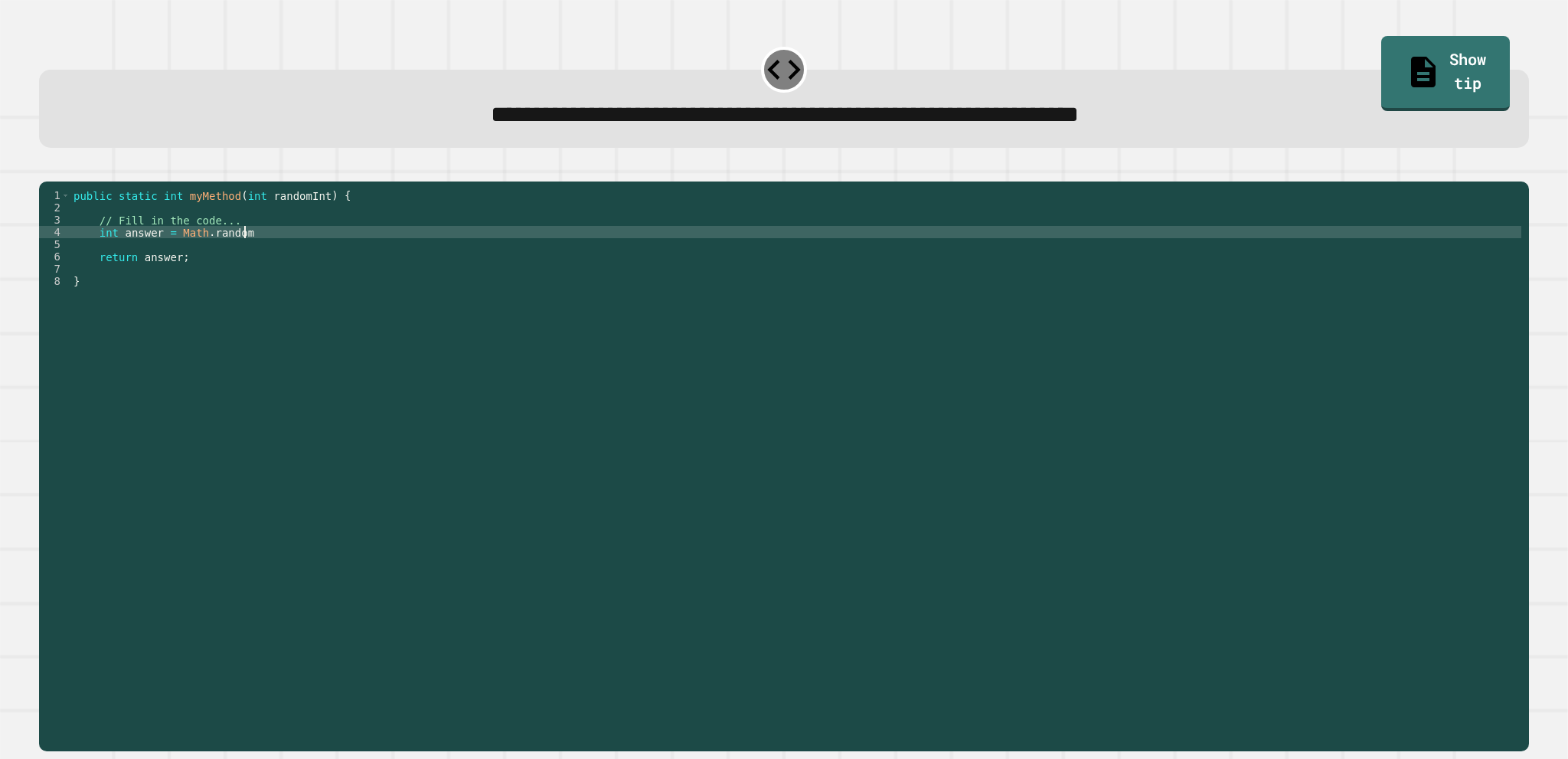
type textarea "**********"
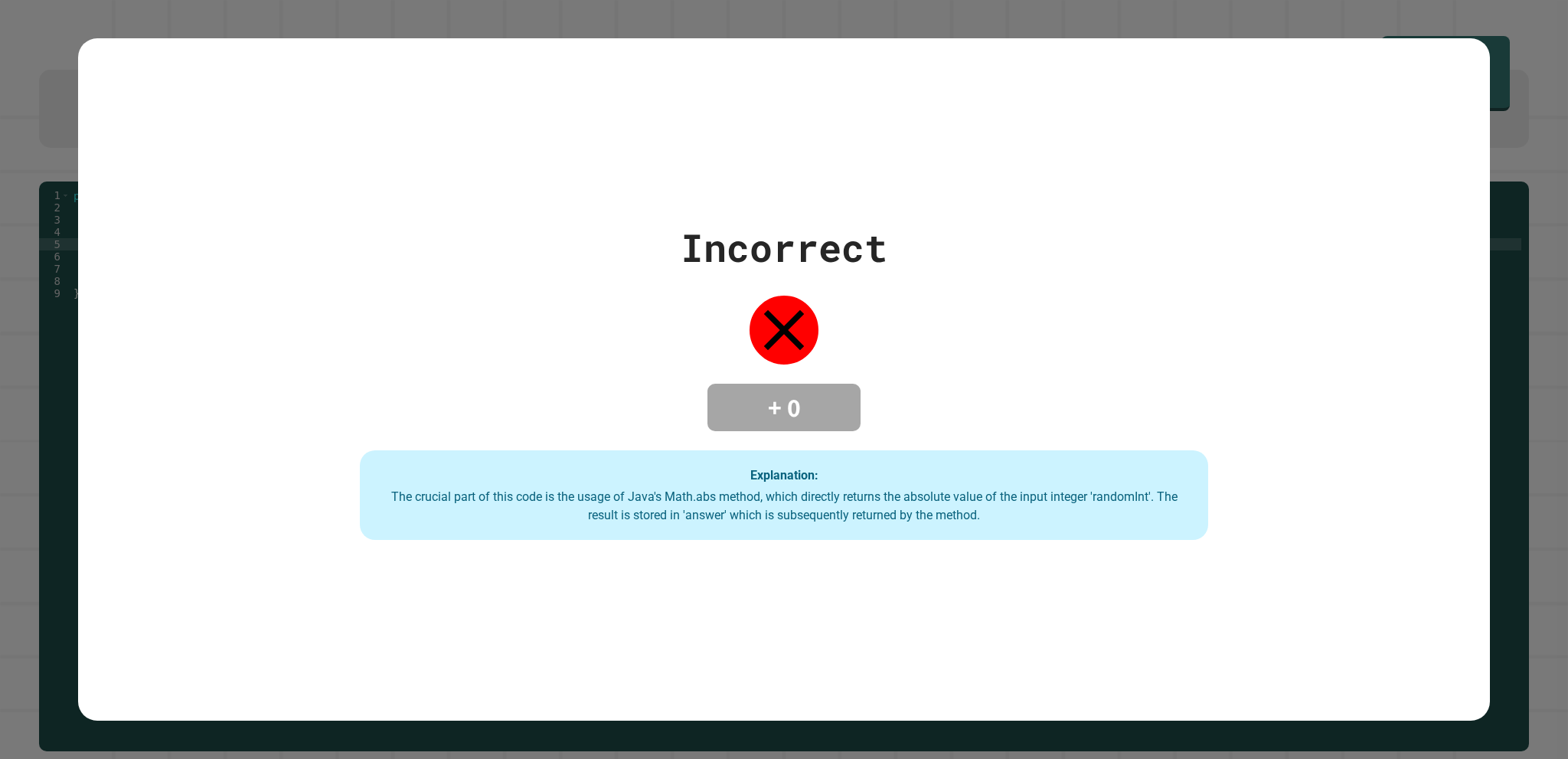
type textarea "******"
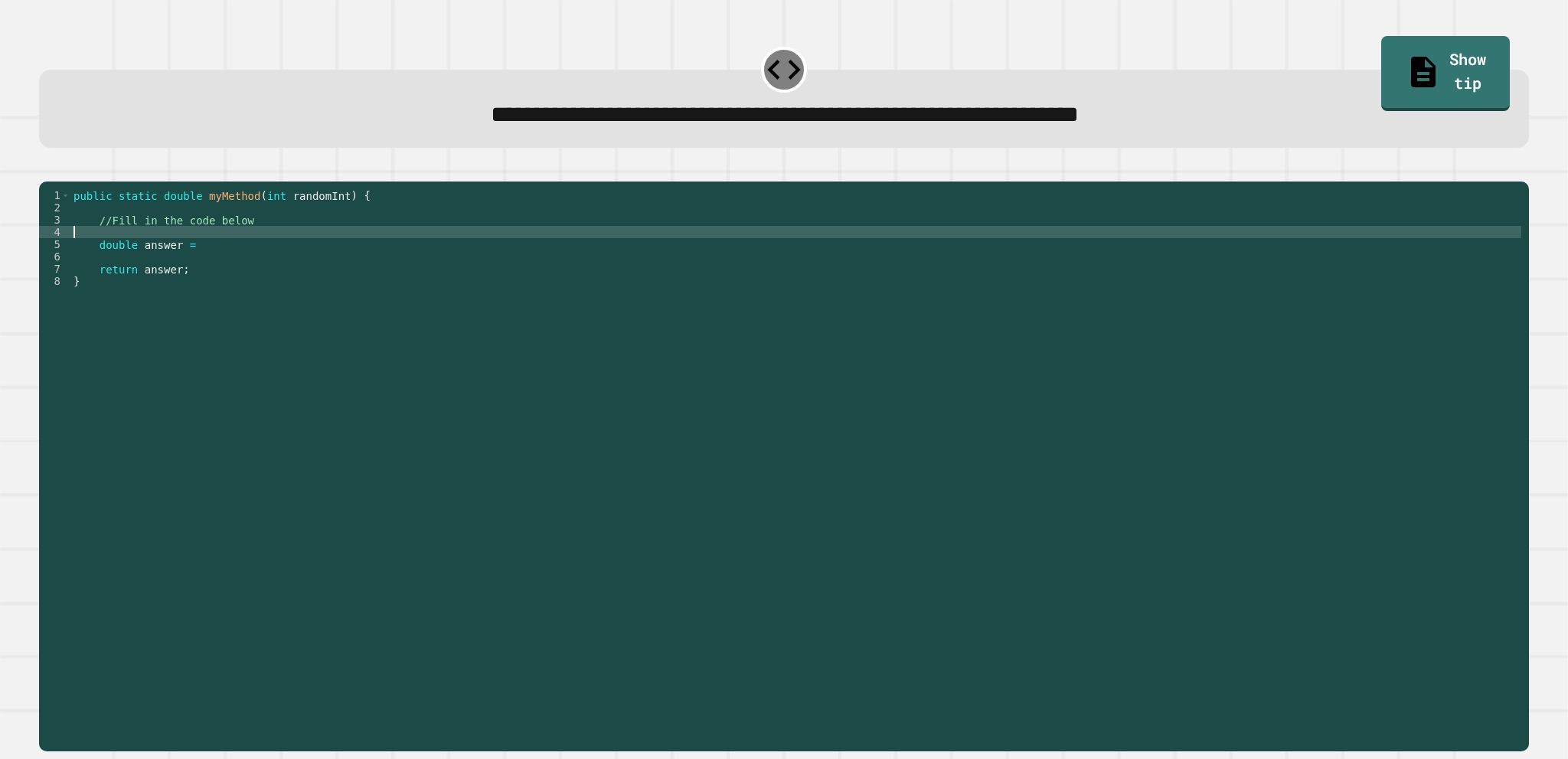
click at [307, 256] on div "public static double myMethod ( int randomInt ) { //Fill in the code below doub…" at bounding box center [795, 446] width 1451 height 514
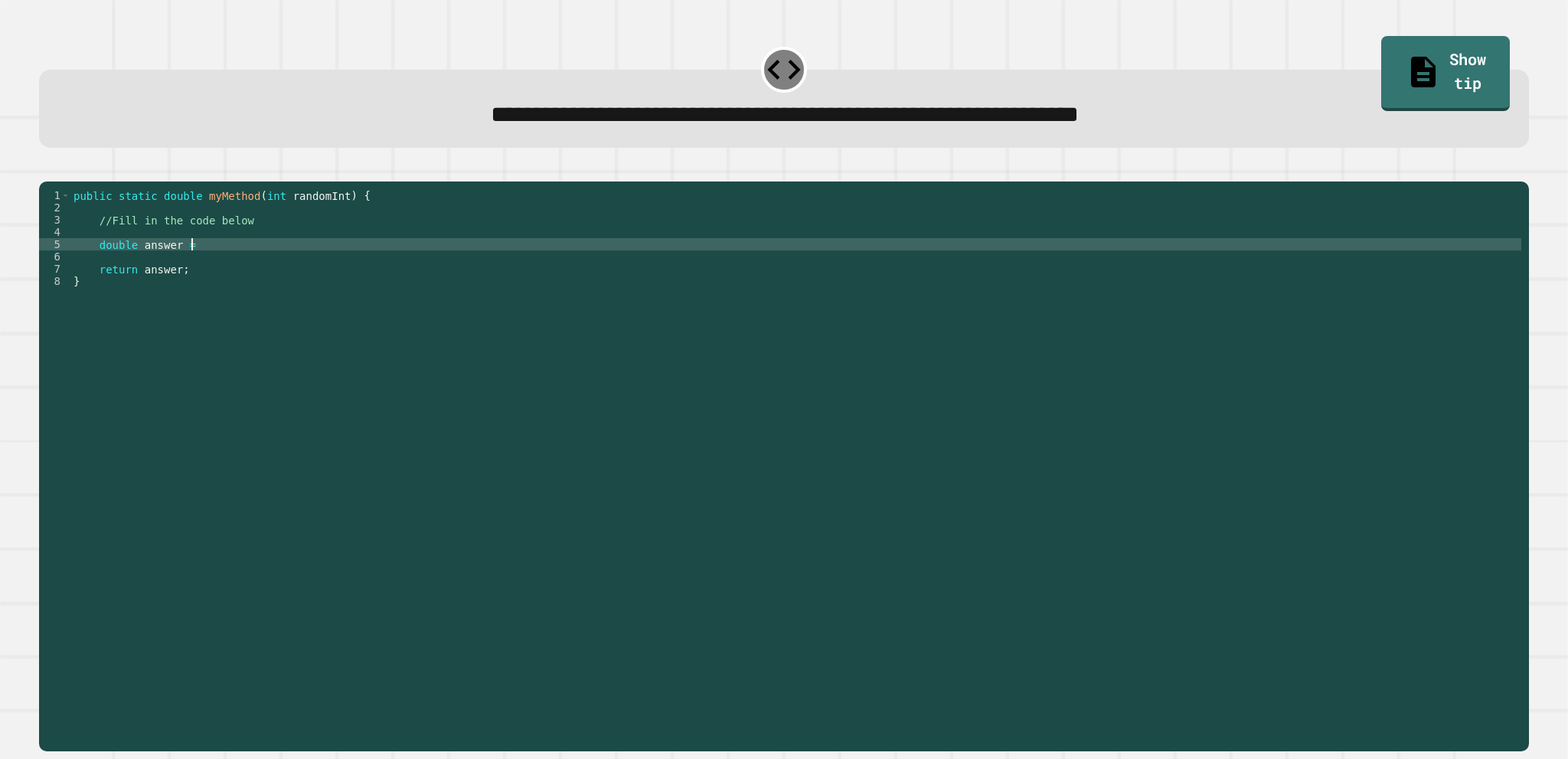
click at [316, 267] on div "public static double myMethod ( int randomInt ) { //Fill in the code below doub…" at bounding box center [795, 446] width 1451 height 514
click at [223, 468] on div "public static double myMethod ( int randomInt ) { //Fill in the code below doub…" at bounding box center [795, 446] width 1451 height 514
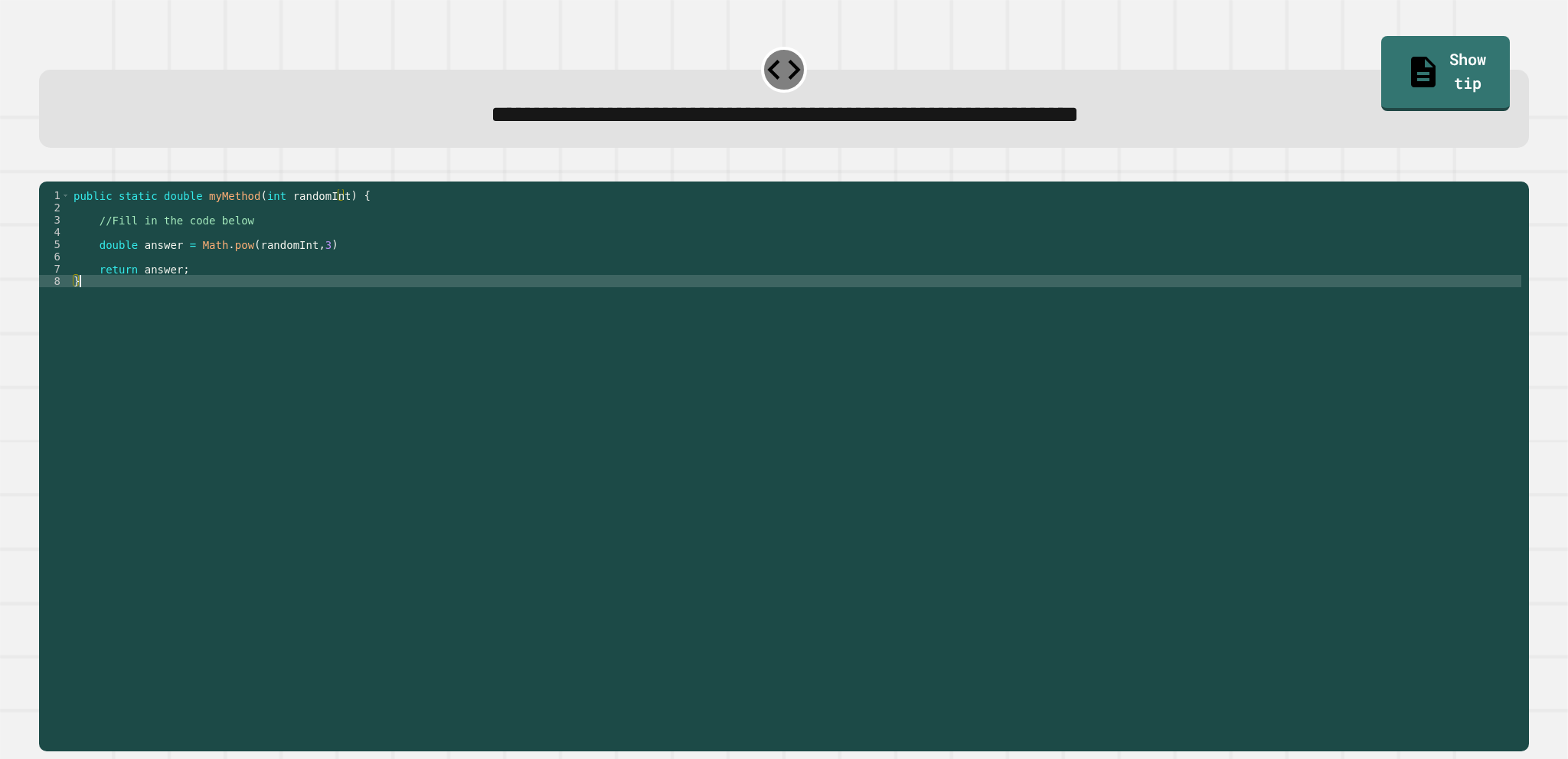
scroll to position [0, 0]
click at [46, 170] on button "button" at bounding box center [46, 170] width 0 height 0
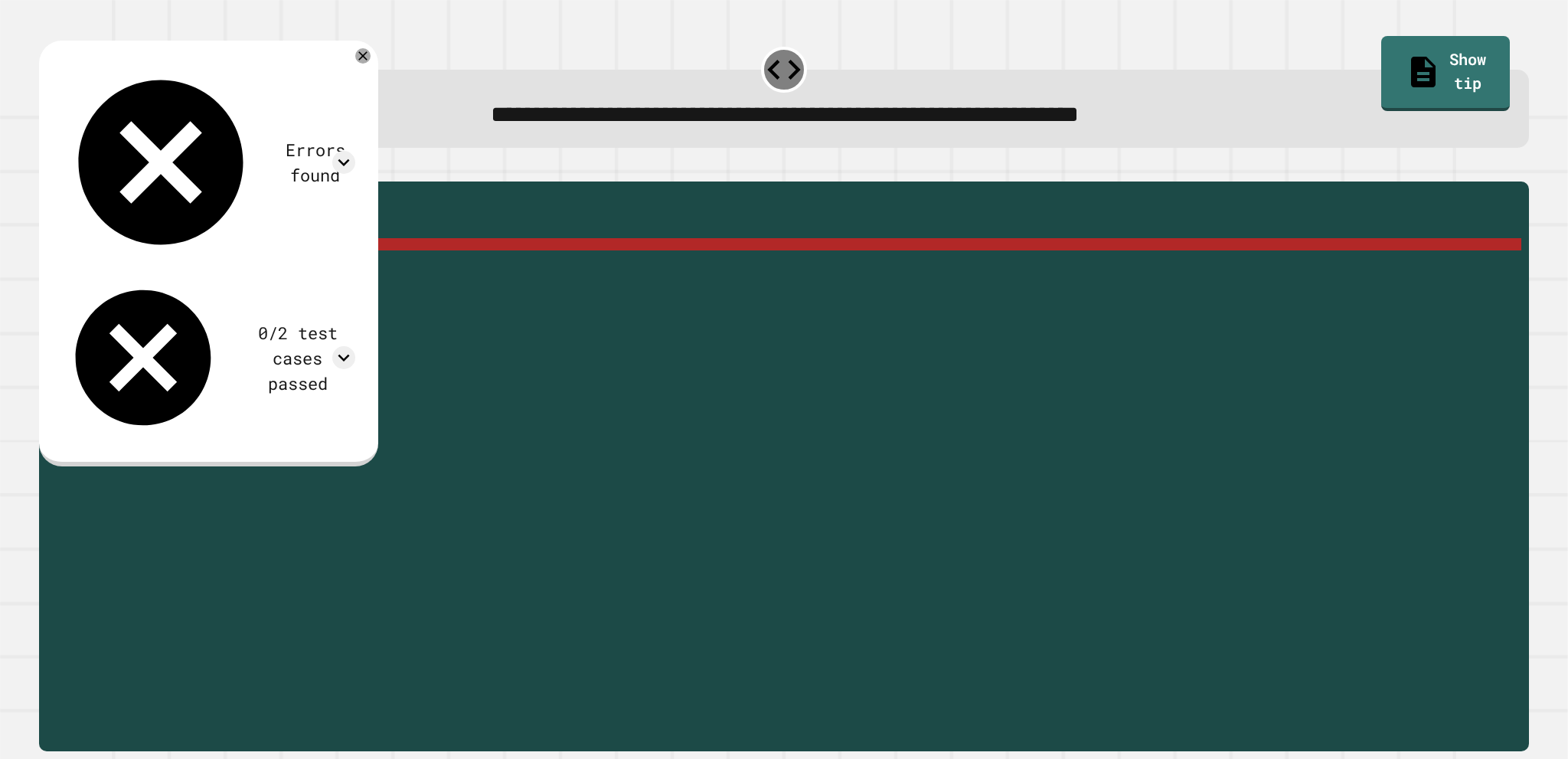
click at [227, 272] on div "public static double myMethod ( int randomInt ) { //Fill in the code below doub…" at bounding box center [795, 446] width 1451 height 514
click at [223, 272] on div "public static double myMethod ( int randomInt ) { //Fill in the code below doub…" at bounding box center [795, 446] width 1451 height 514
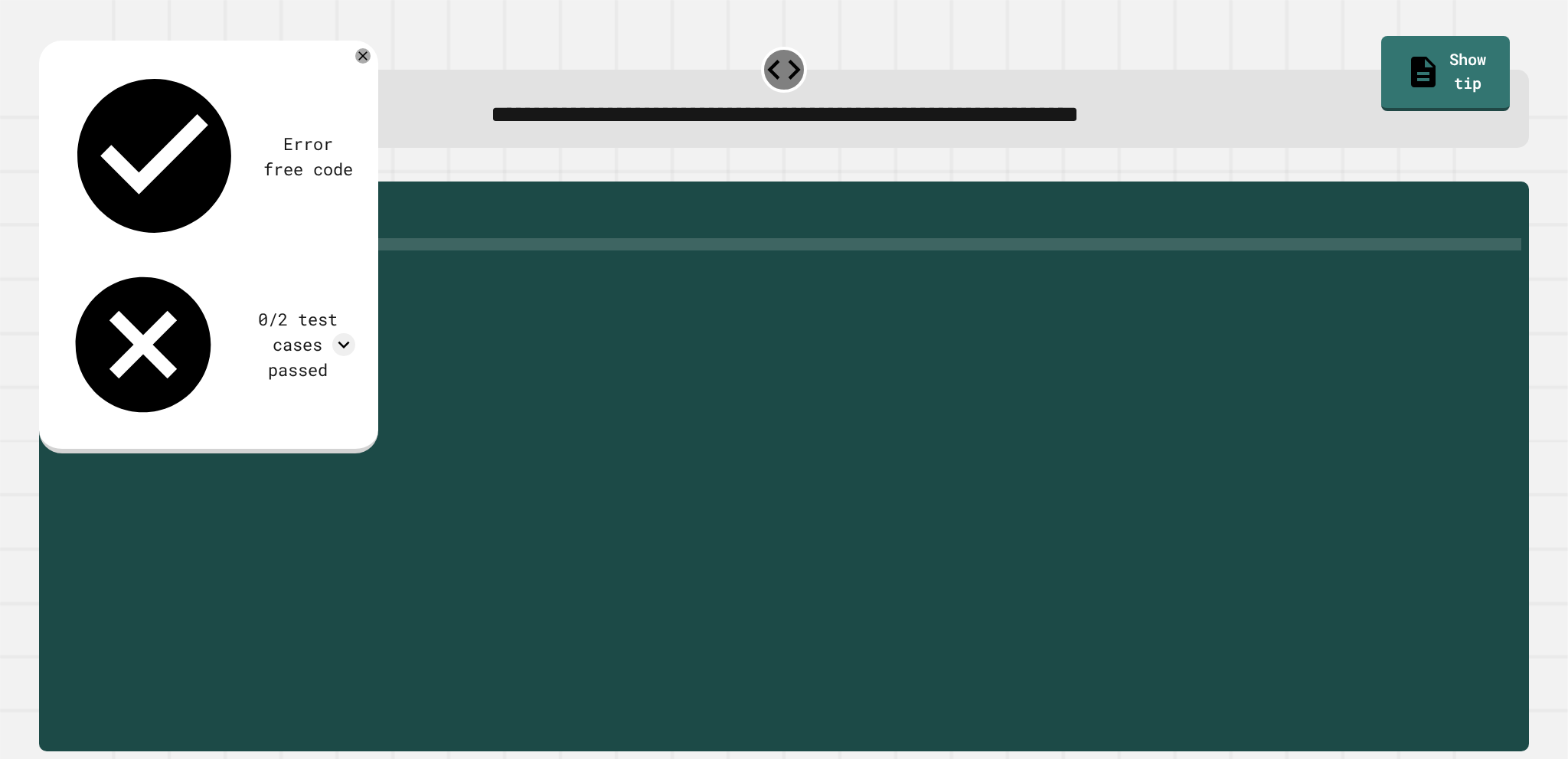
scroll to position [0, 12]
click at [371, 379] on div "public static double myMethod ( int randomInt ) { //Fill in the code below doub…" at bounding box center [795, 446] width 1451 height 514
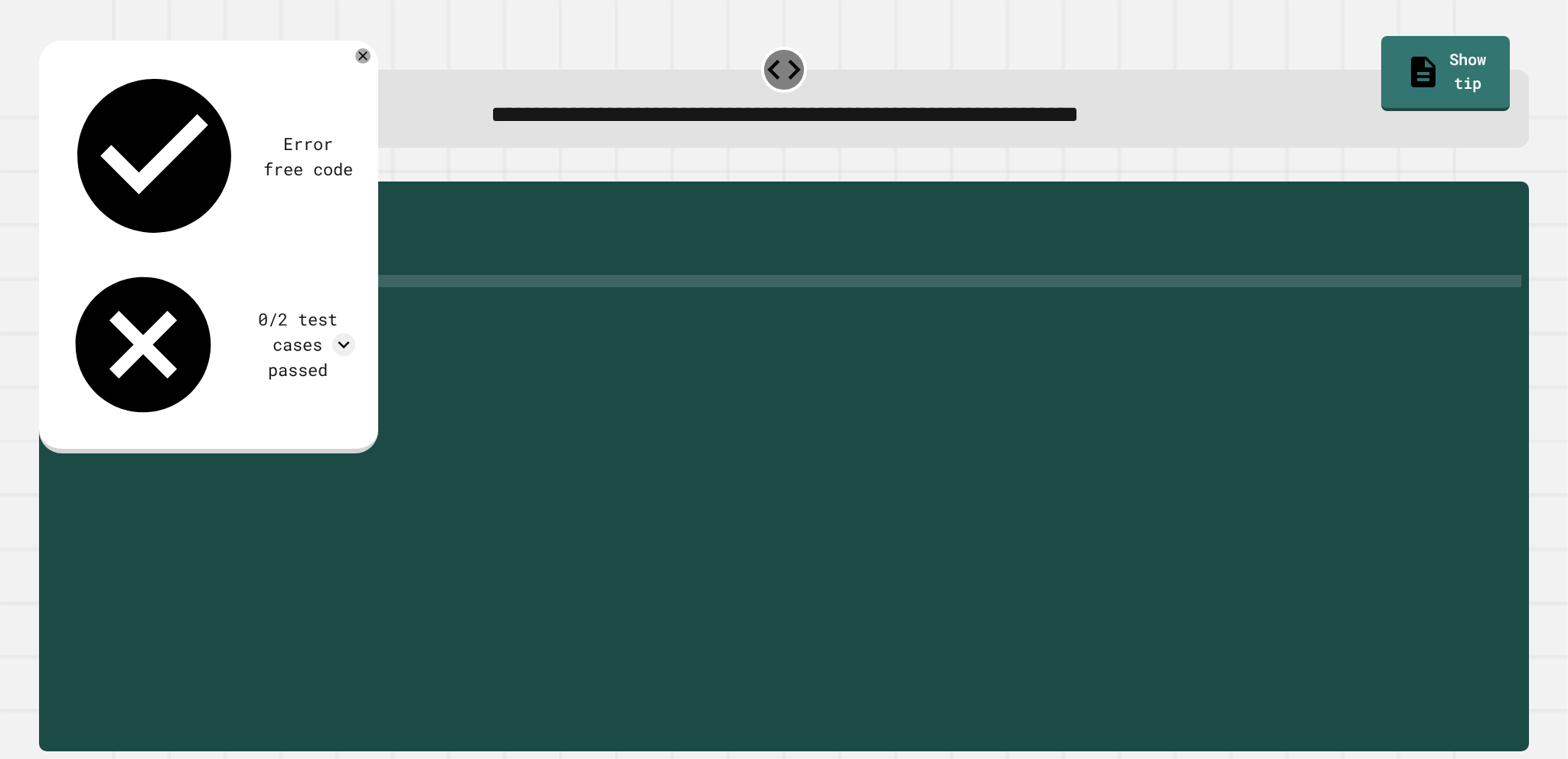
scroll to position [0, 0]
click at [61, 182] on icon "button" at bounding box center [57, 178] width 8 height 11
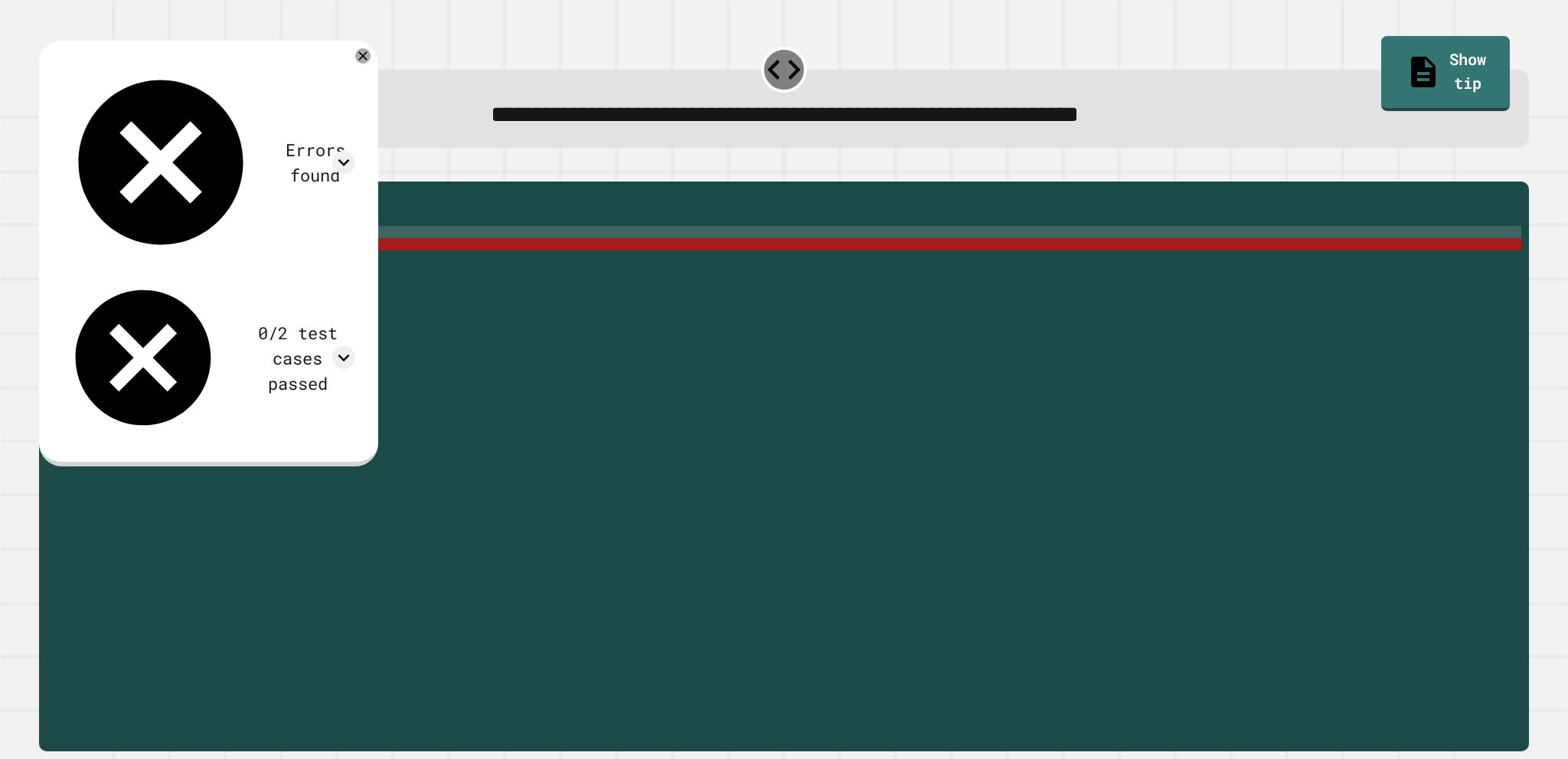
click at [257, 261] on div "public static double myMethod ( int randomInt ) { //Fill in the code below doub…" at bounding box center [795, 446] width 1451 height 514
click at [255, 266] on div "public static double myMethod ( int randomInt ) { //Fill in the code below doub…" at bounding box center [795, 446] width 1451 height 514
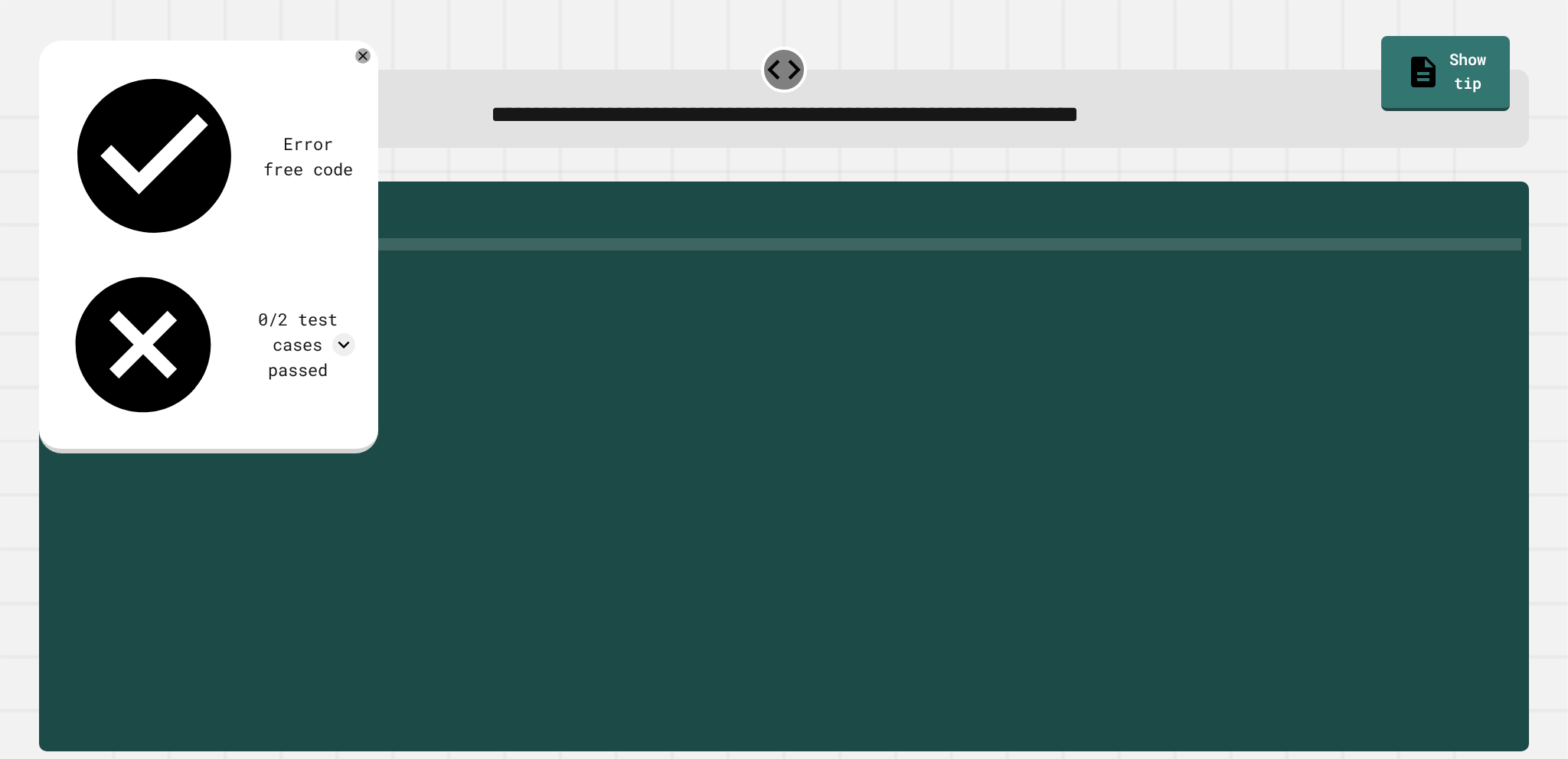
scroll to position [0, 13]
click at [239, 266] on div "public static double myMethod ( int randomInt ) { //Fill in the code below doub…" at bounding box center [795, 446] width 1451 height 514
click at [237, 266] on div "public static double myMethod ( int randomInt ) { //Fill in the code below doub…" at bounding box center [795, 446] width 1451 height 514
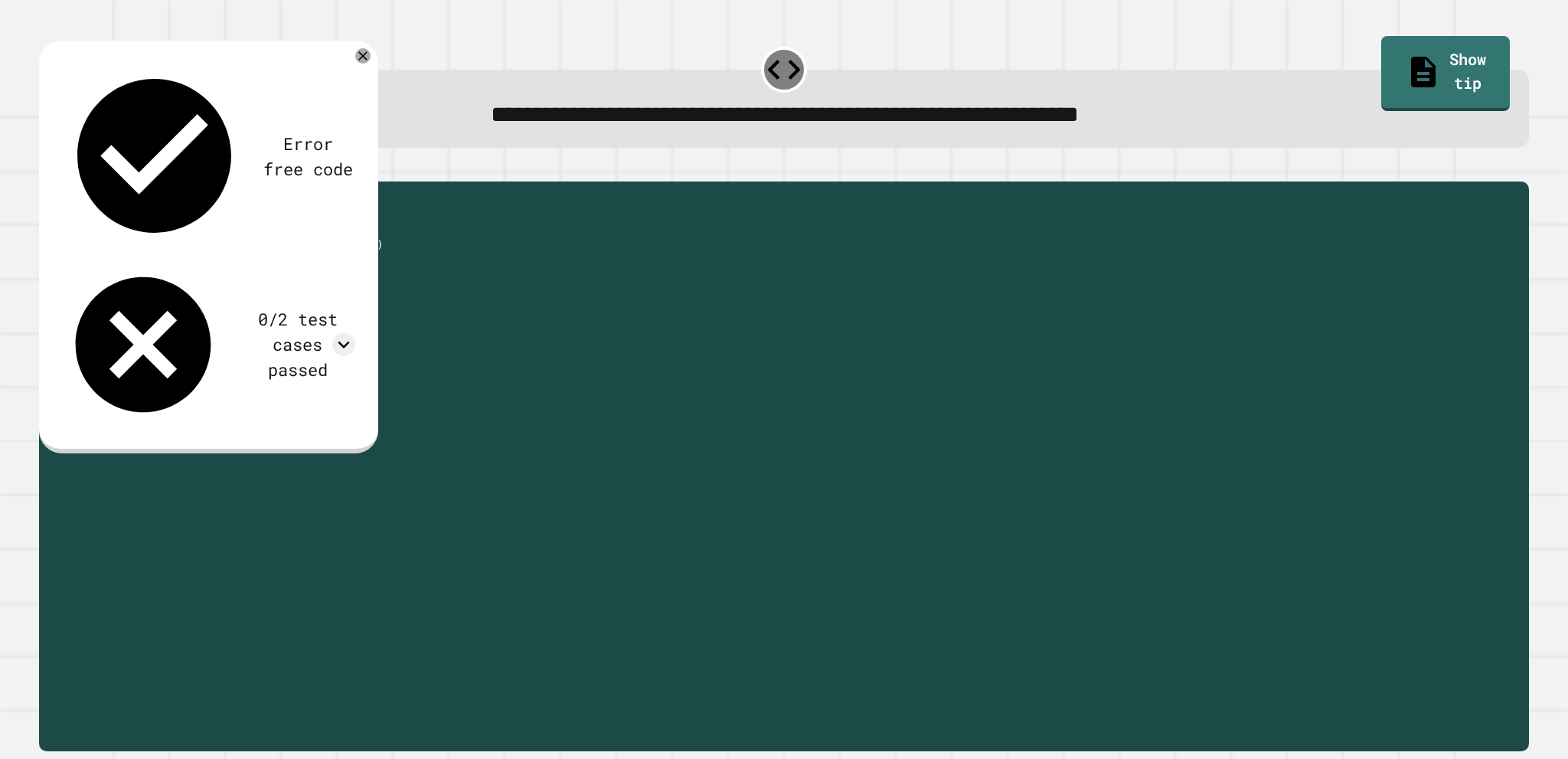
click at [46, 170] on button "button" at bounding box center [46, 170] width 0 height 0
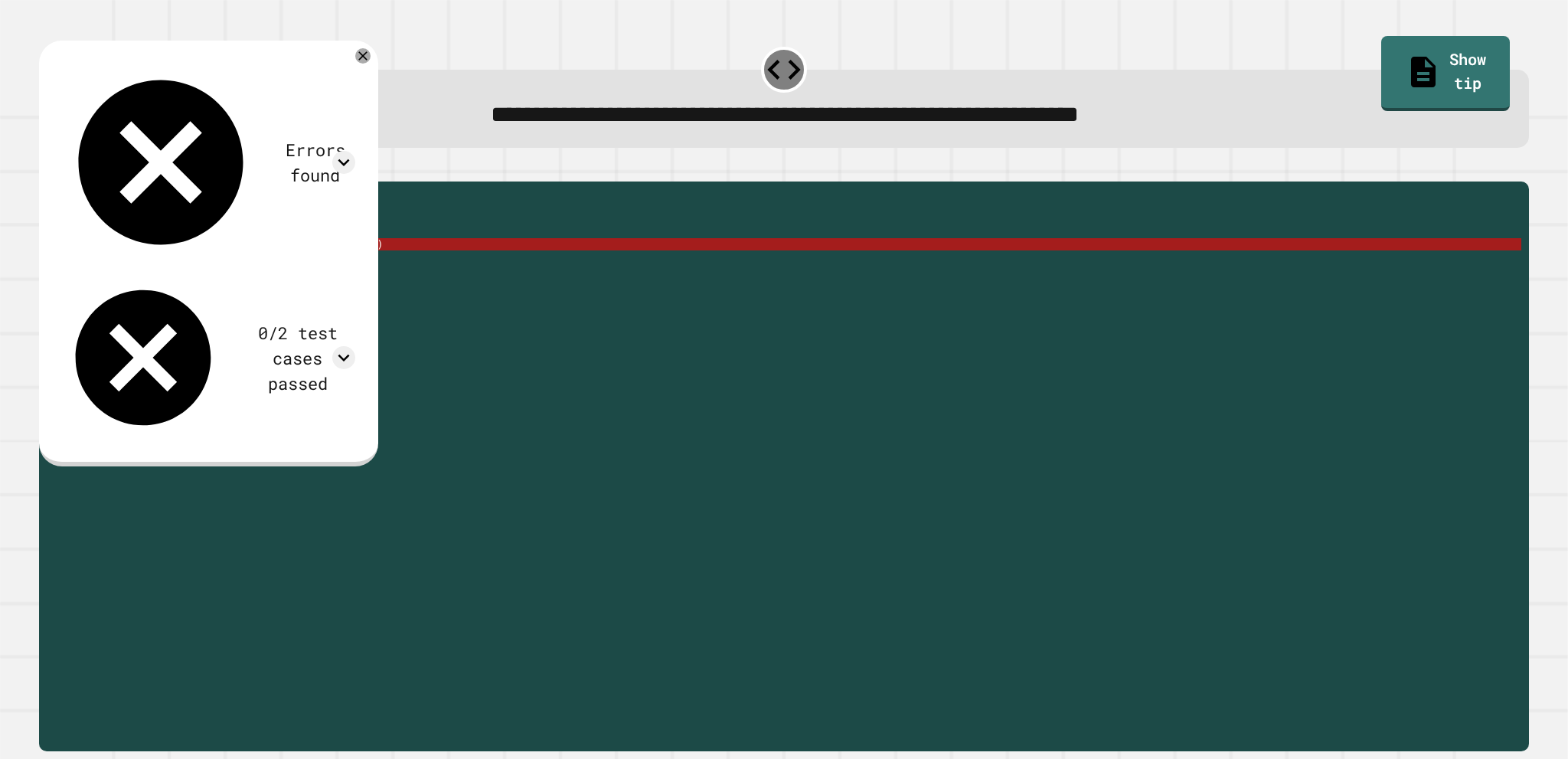
click at [77, 170] on button "button" at bounding box center [77, 170] width 0 height 0
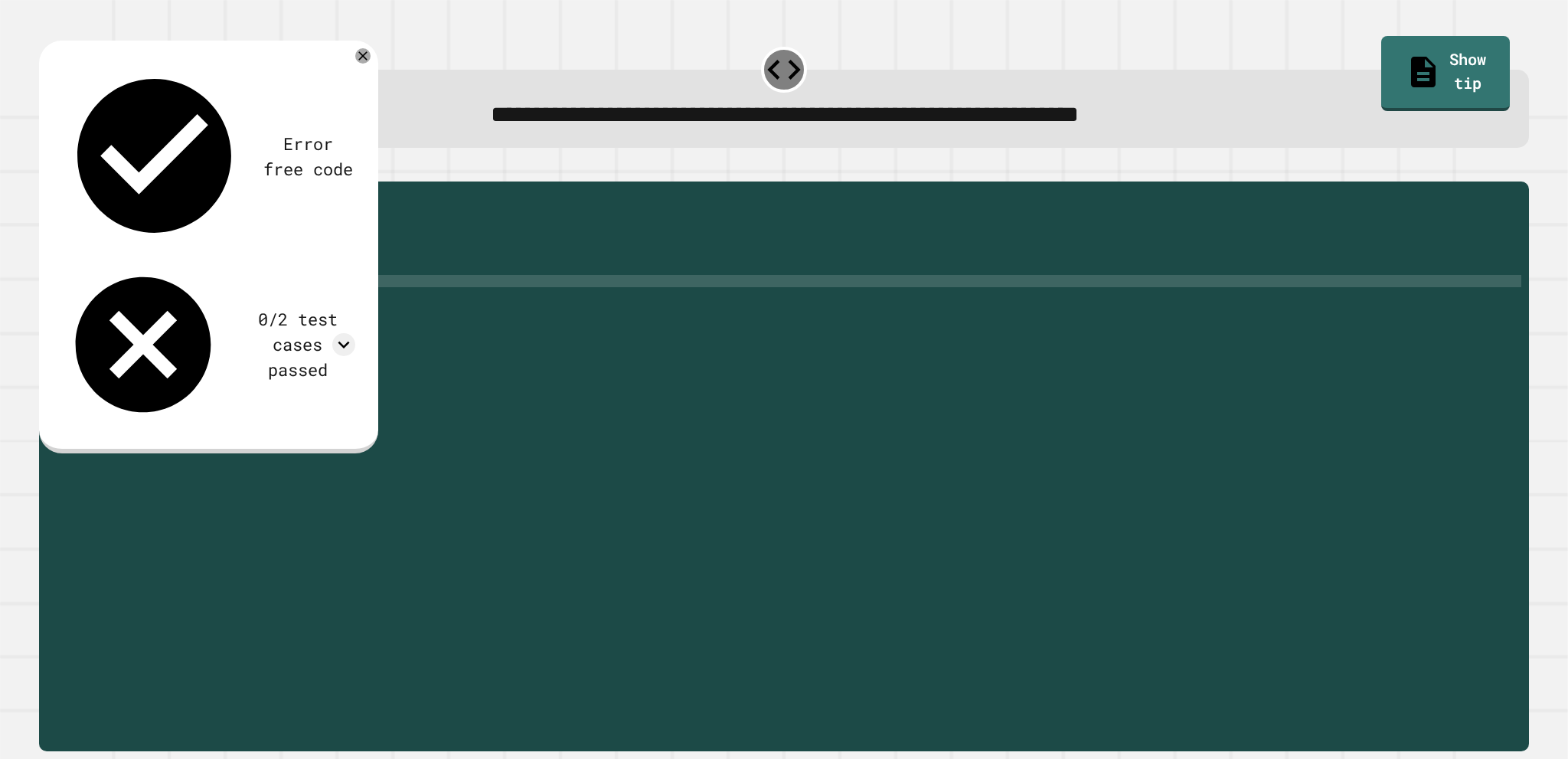
scroll to position [0, 7]
click at [218, 271] on div "public static double myMethod ( int randomInt ) { //Fill in the code below doub…" at bounding box center [795, 434] width 1451 height 490
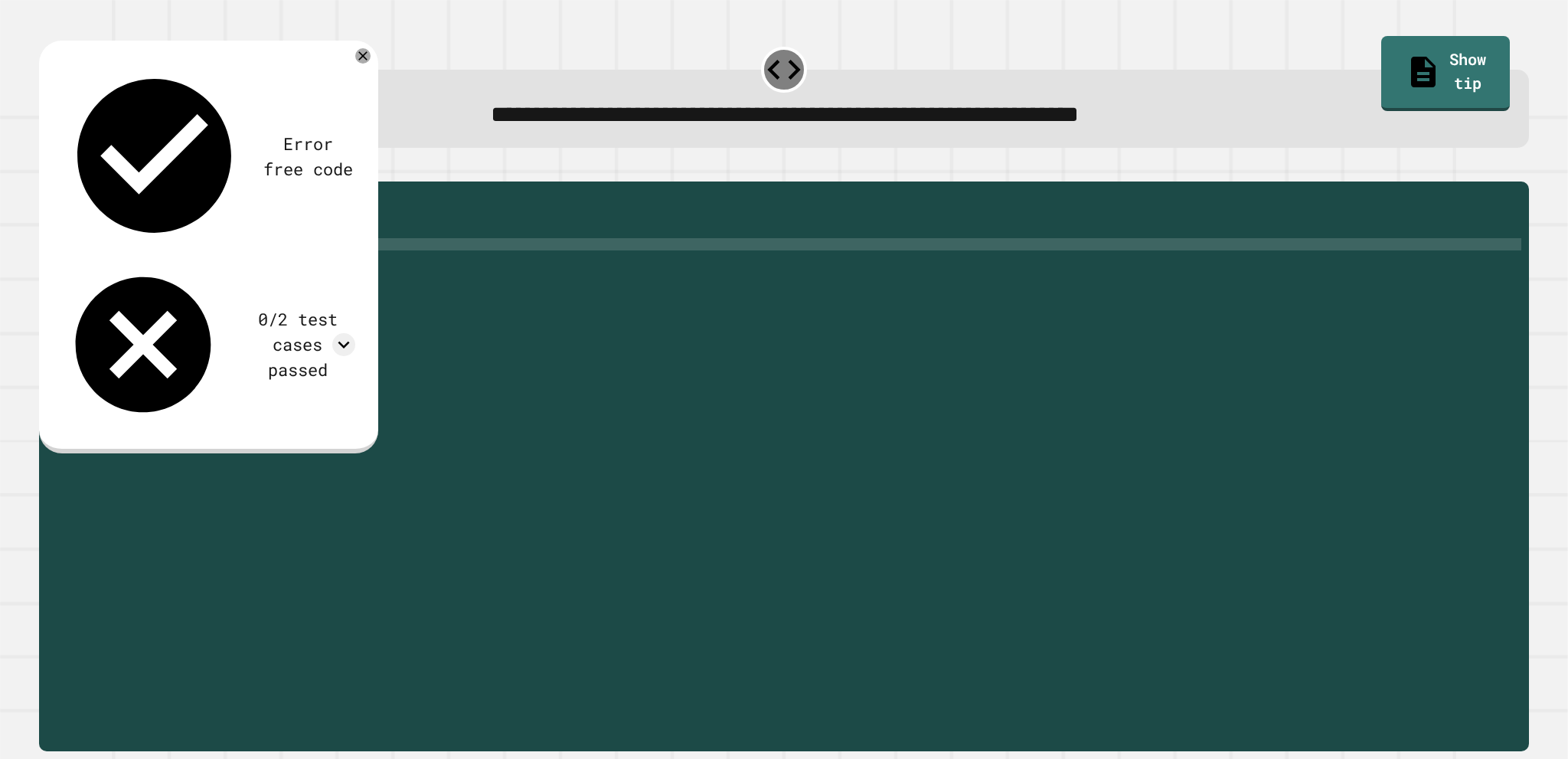
scroll to position [0, 16]
type textarea "**********"
click at [46, 170] on icon "button" at bounding box center [46, 170] width 0 height 0
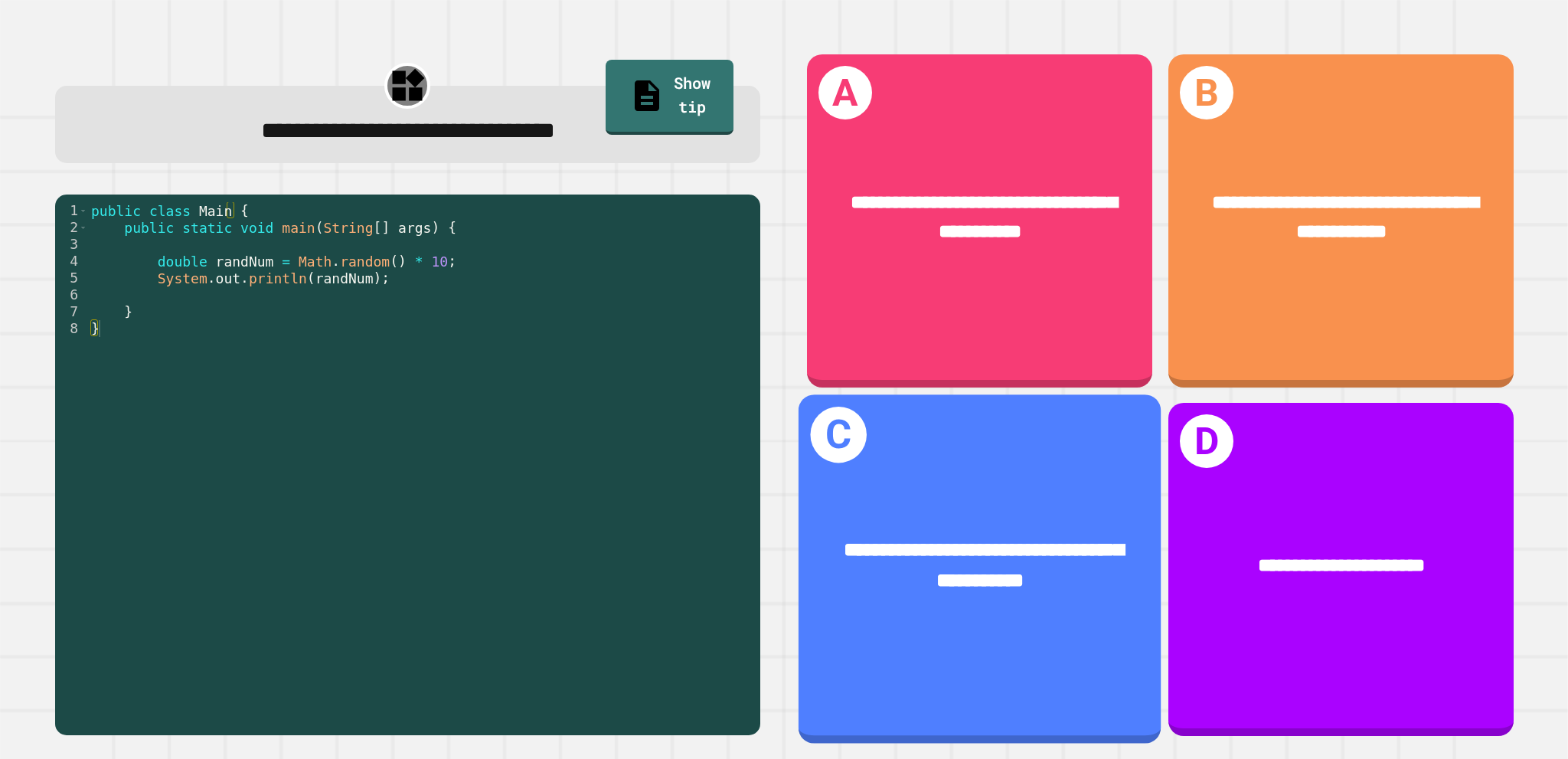
click at [899, 668] on div "**********" at bounding box center [980, 569] width 362 height 349
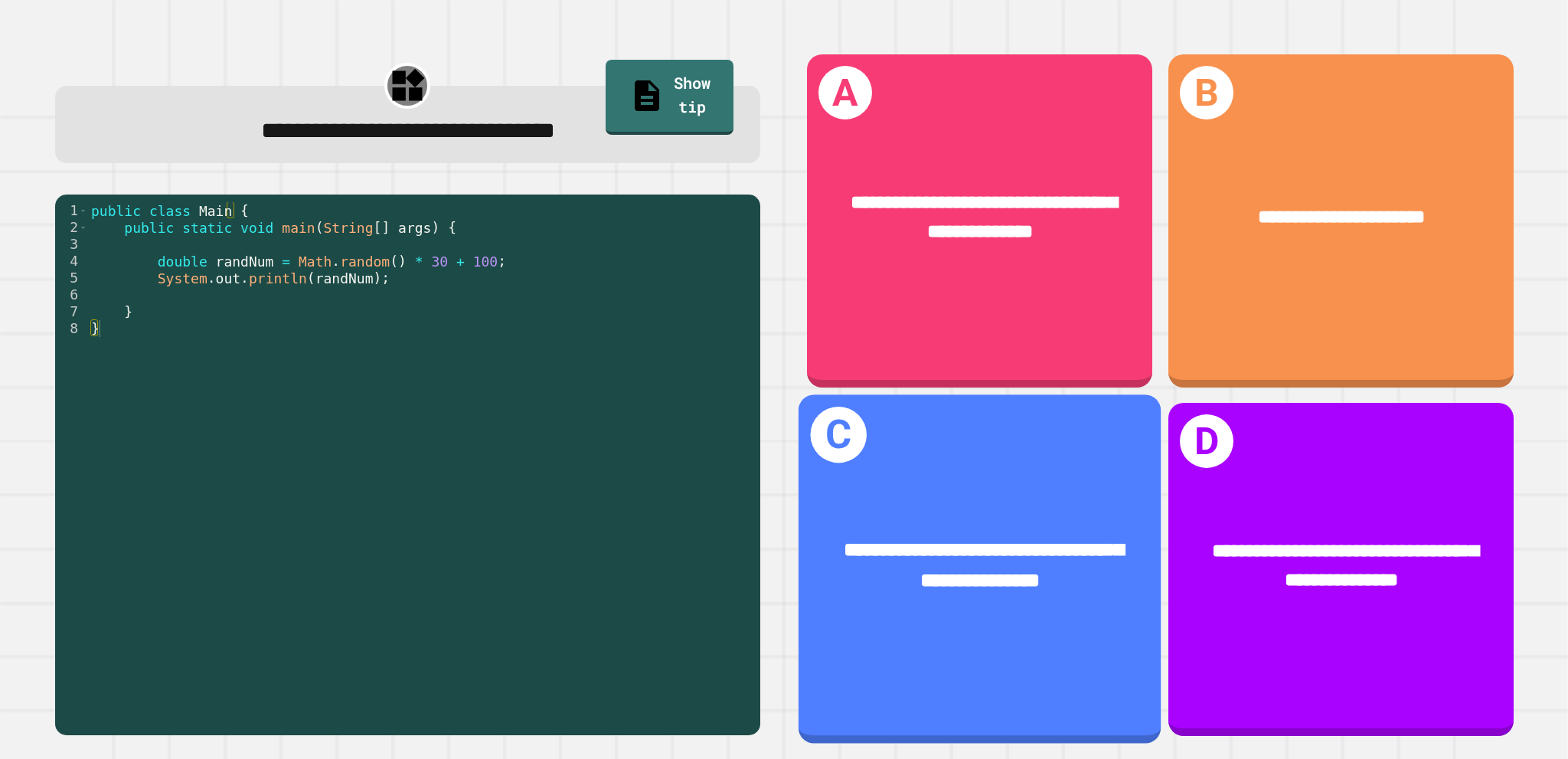
click at [932, 595] on div "**********" at bounding box center [980, 565] width 362 height 139
